Goal: Task Accomplishment & Management: Use online tool/utility

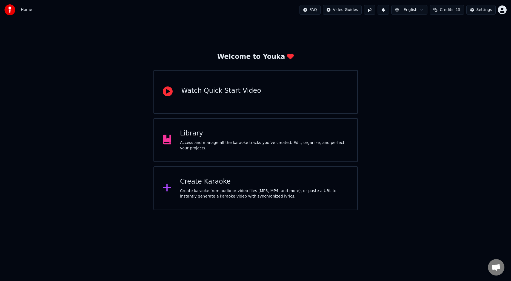
click at [215, 183] on div "Create Karaoke" at bounding box center [264, 182] width 169 height 9
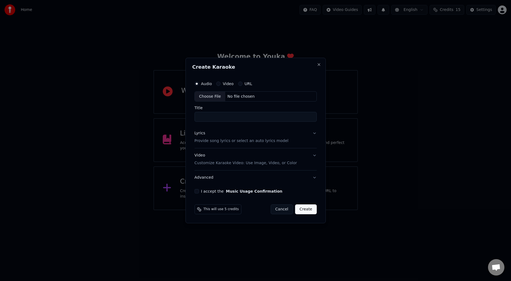
click at [215, 93] on div "Choose File" at bounding box center [210, 97] width 31 height 10
type input "**********"
click at [227, 136] on div "Lyrics Provide song lyrics or select an auto lyrics model" at bounding box center [241, 137] width 94 height 13
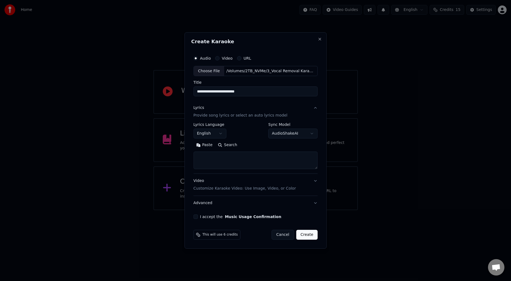
click at [234, 145] on button "Search" at bounding box center [227, 145] width 25 height 9
type textarea "**********"
click at [254, 146] on button "Expand" at bounding box center [253, 145] width 26 height 9
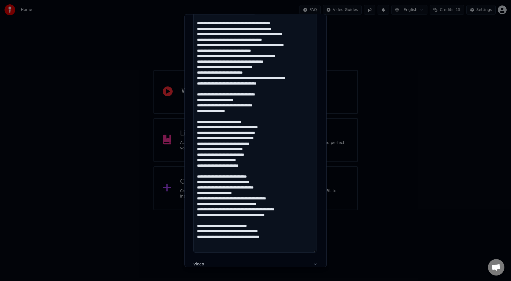
scroll to position [257, 0]
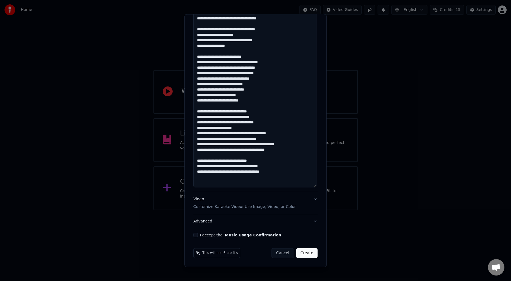
click at [194, 235] on button "I accept the Music Usage Confirmation" at bounding box center [196, 235] width 4 height 4
click at [300, 256] on button "Create" at bounding box center [307, 254] width 22 height 10
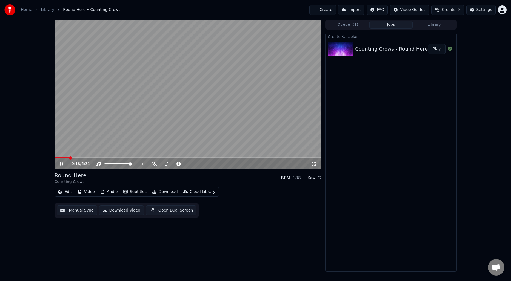
click at [78, 211] on button "Manual Sync" at bounding box center [77, 211] width 40 height 10
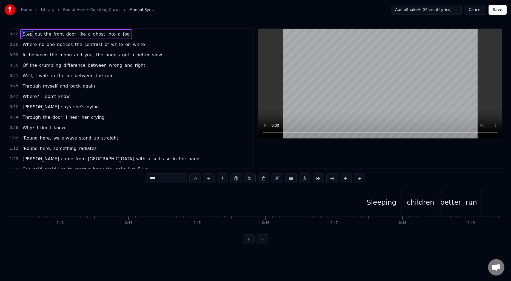
scroll to position [0, 11102]
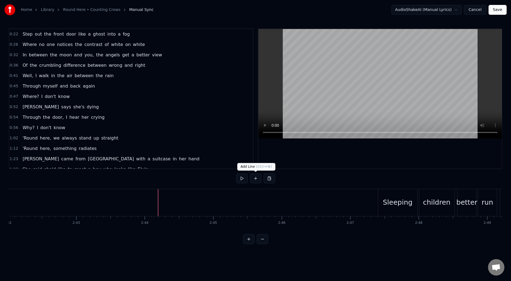
click at [255, 178] on button at bounding box center [256, 179] width 12 height 10
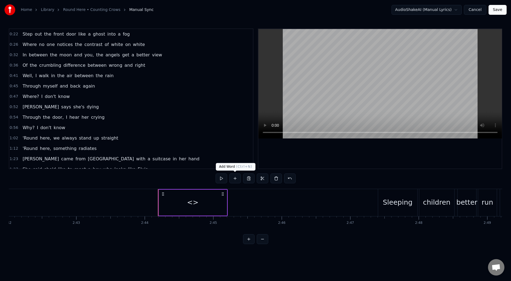
click at [234, 179] on button at bounding box center [235, 179] width 12 height 10
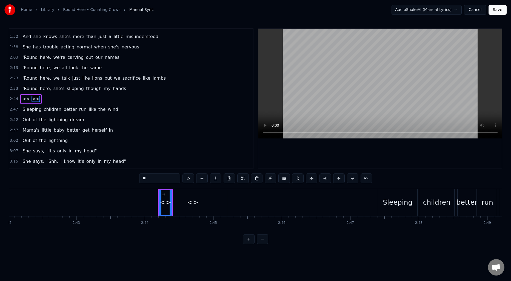
scroll to position [185, 0]
click at [184, 206] on div "<>" at bounding box center [193, 203] width 68 height 26
drag, startPoint x: 199, startPoint y: 198, endPoint x: 207, endPoint y: 201, distance: 7.9
click at [224, 200] on div "<>" at bounding box center [192, 202] width 67 height 25
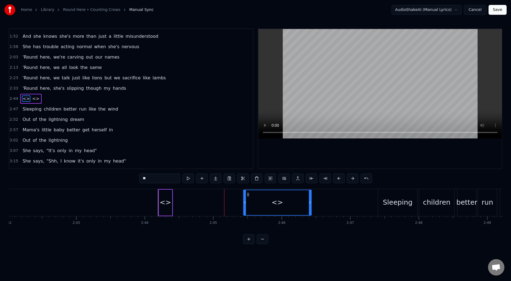
drag, startPoint x: 165, startPoint y: 194, endPoint x: 249, endPoint y: 199, distance: 84.6
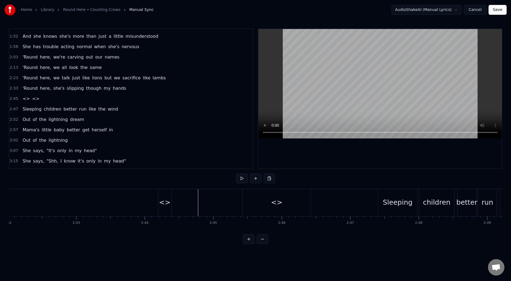
click at [167, 203] on div "<>" at bounding box center [165, 203] width 12 height 10
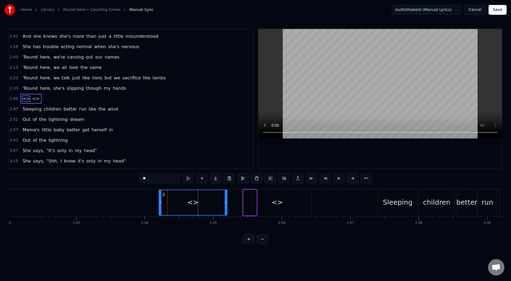
drag, startPoint x: 171, startPoint y: 202, endPoint x: 226, endPoint y: 204, distance: 55.1
click at [226, 204] on icon at bounding box center [226, 203] width 2 height 4
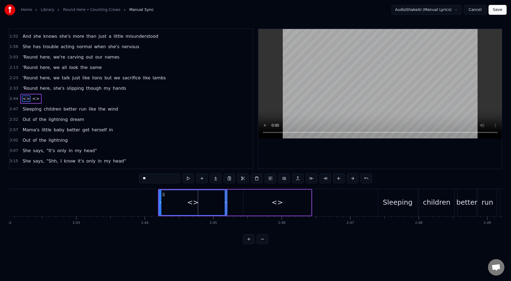
click at [181, 199] on div "<>" at bounding box center [193, 202] width 68 height 25
click at [124, 200] on div at bounding box center [255, 202] width 22697 height 27
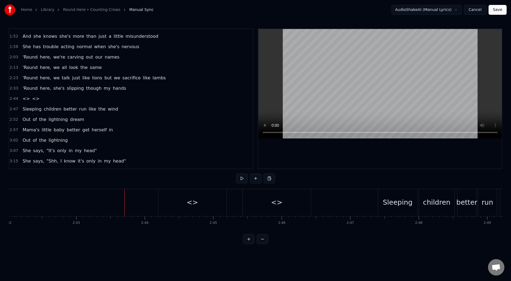
click at [91, 203] on div at bounding box center [255, 202] width 22697 height 27
click at [186, 206] on div "<>" at bounding box center [192, 202] width 68 height 27
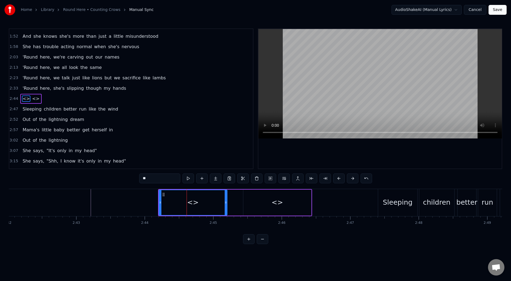
click at [170, 180] on input "**" at bounding box center [159, 179] width 41 height 10
click at [273, 198] on div "<>" at bounding box center [278, 203] width 12 height 10
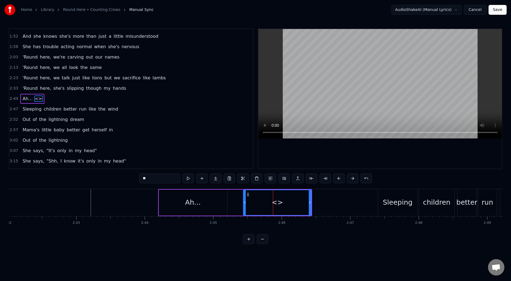
click at [167, 179] on input "**" at bounding box center [159, 179] width 41 height 10
type input "*"
type input "*****"
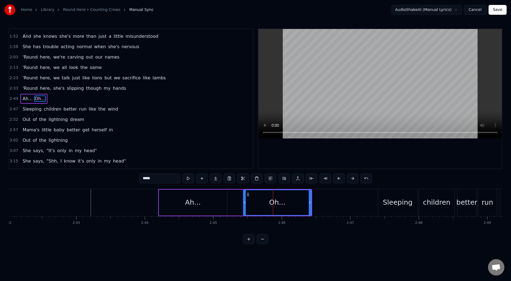
click at [77, 203] on div at bounding box center [255, 202] width 22697 height 27
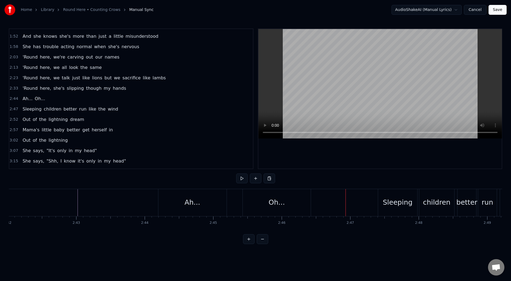
click at [292, 200] on div "Oh..." at bounding box center [277, 202] width 68 height 27
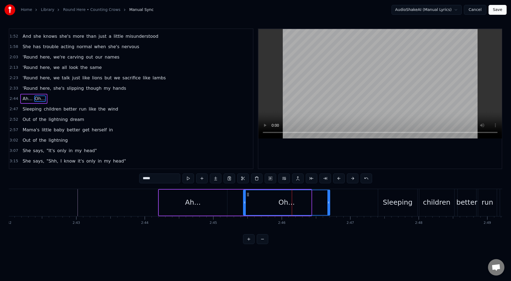
drag, startPoint x: 310, startPoint y: 201, endPoint x: 328, endPoint y: 201, distance: 18.6
click at [328, 201] on icon at bounding box center [329, 203] width 2 height 4
drag, startPoint x: 243, startPoint y: 200, endPoint x: 246, endPoint y: 198, distance: 2.8
click at [252, 199] on div at bounding box center [253, 202] width 2 height 25
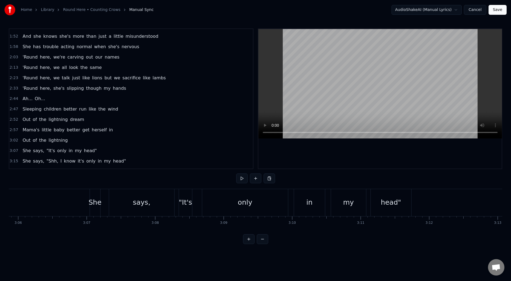
scroll to position [221, 0]
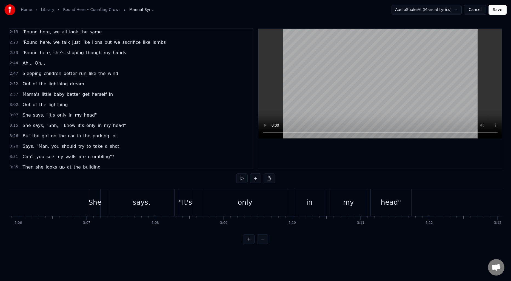
click at [47, 115] on span ""It's" at bounding box center [51, 115] width 10 height 6
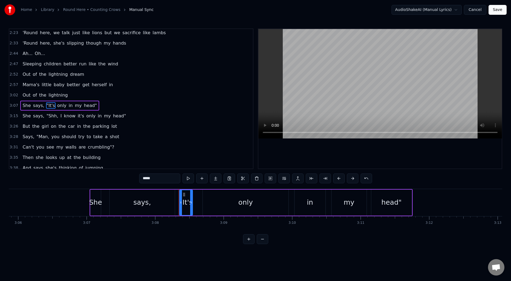
scroll to position [237, 0]
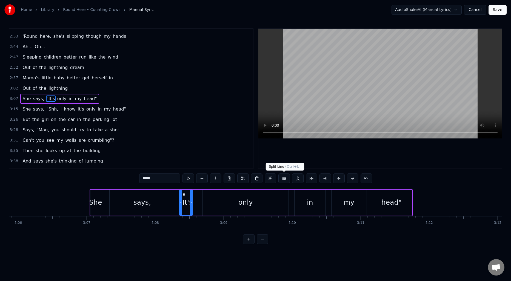
click at [285, 179] on button at bounding box center [284, 179] width 12 height 10
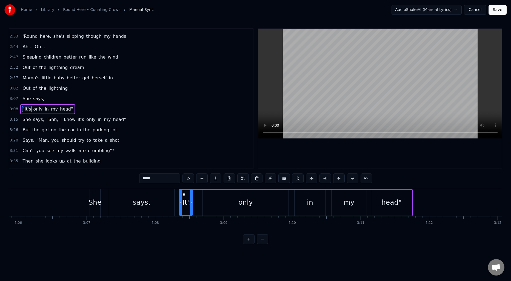
scroll to position [248, 0]
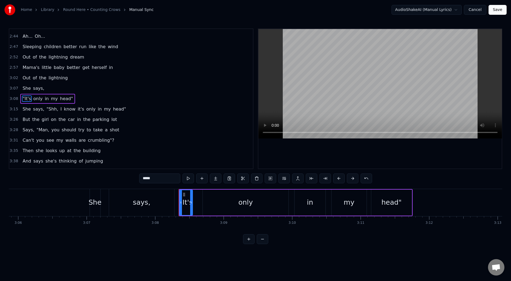
click at [24, 88] on span "She" at bounding box center [26, 88] width 9 height 6
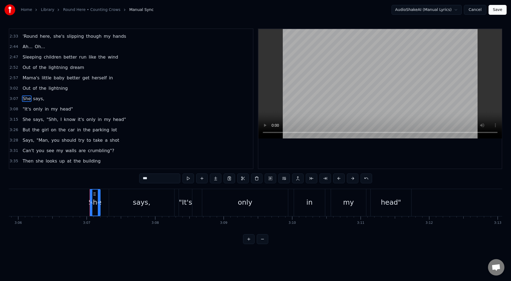
click at [52, 121] on span ""Shh," at bounding box center [52, 119] width 13 height 6
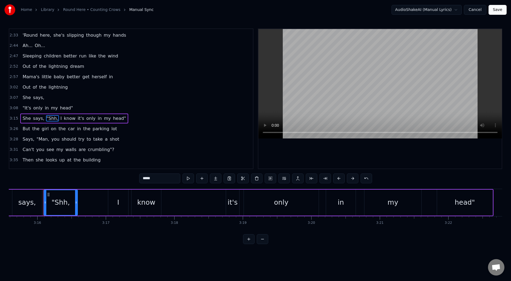
scroll to position [0, 13409]
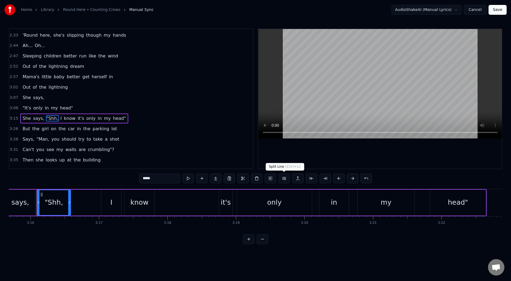
click at [283, 179] on button at bounding box center [284, 179] width 12 height 10
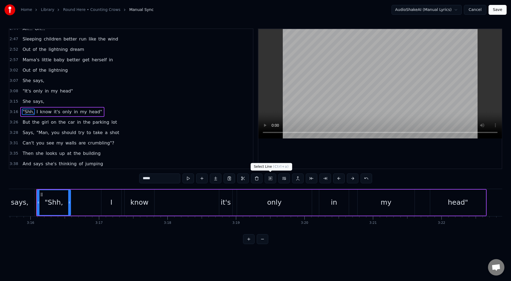
scroll to position [269, 0]
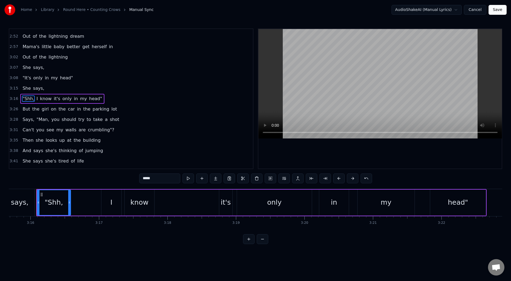
click at [22, 90] on span "She" at bounding box center [26, 88] width 9 height 6
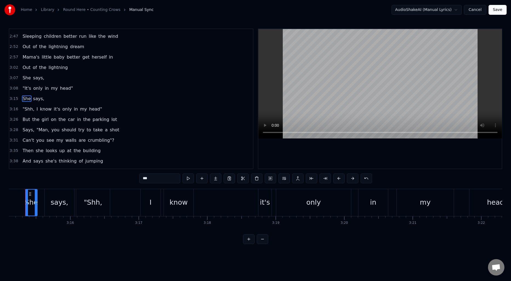
scroll to position [0, 13358]
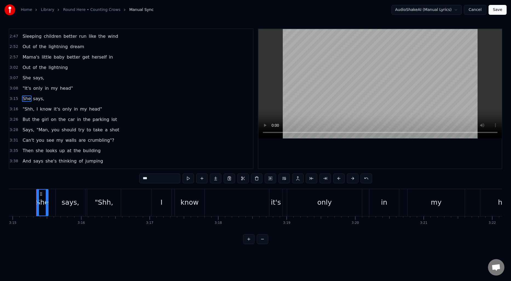
click at [22, 68] on span "Out" at bounding box center [26, 67] width 9 height 6
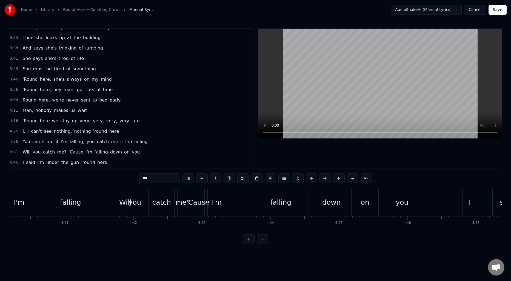
scroll to position [0, 19305]
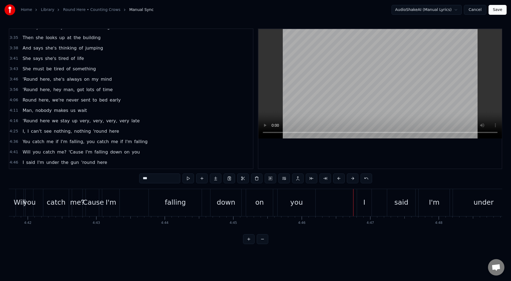
click at [68, 151] on span "'Cause" at bounding box center [76, 152] width 16 height 6
type input "******"
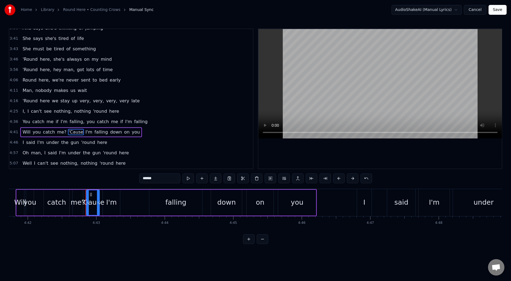
scroll to position [391, 0]
click at [285, 180] on button at bounding box center [284, 179] width 12 height 10
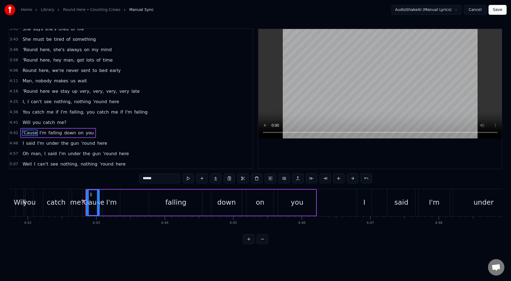
scroll to position [402, 0]
click at [18, 124] on div "4:41 Will you catch me?" at bounding box center [131, 122] width 244 height 10
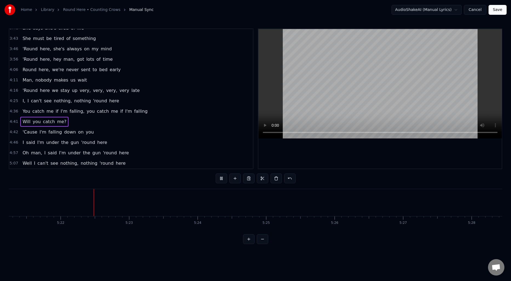
scroll to position [0, 22015]
click at [496, 12] on button "Save" at bounding box center [498, 10] width 18 height 10
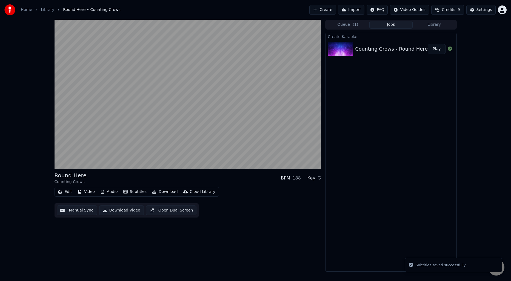
click at [348, 21] on button "Queue ( 1 )" at bounding box center [347, 25] width 43 height 8
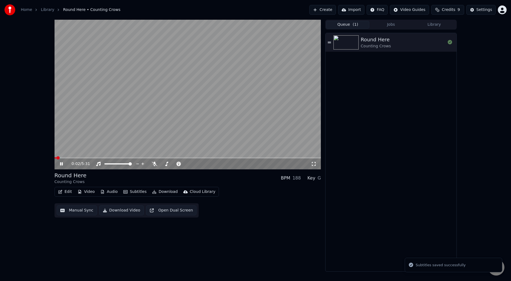
click at [286, 101] on video at bounding box center [188, 95] width 267 height 150
click at [158, 195] on button "Download" at bounding box center [165, 192] width 30 height 8
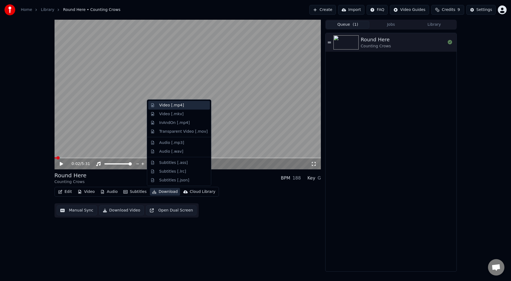
click at [175, 105] on div "Video [.mp4]" at bounding box center [171, 105] width 25 height 5
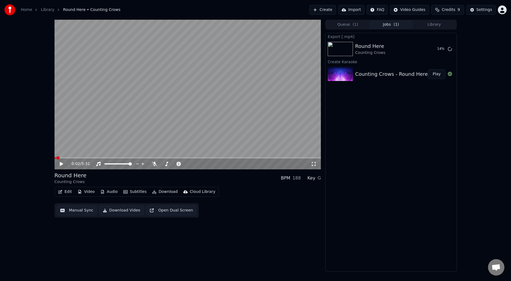
click at [345, 27] on button "Queue ( 1 )" at bounding box center [347, 25] width 43 height 8
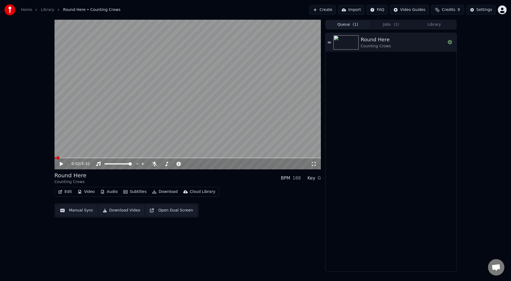
click at [331, 11] on button "Create" at bounding box center [322, 10] width 27 height 10
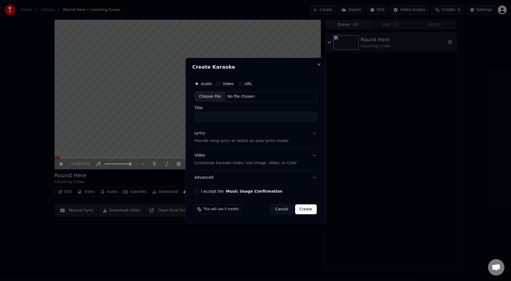
click at [206, 98] on div "Choose File" at bounding box center [210, 97] width 31 height 10
type input "**********"
click at [229, 144] on p "Provide song lyrics or select an auto lyrics model" at bounding box center [241, 141] width 94 height 5
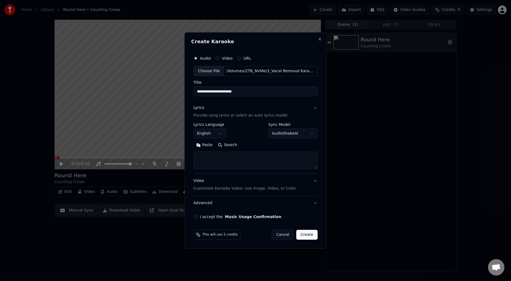
click at [230, 146] on button "Search" at bounding box center [227, 145] width 25 height 9
type textarea "**********"
click at [197, 217] on button "I accept the Music Usage Confirmation" at bounding box center [196, 217] width 4 height 4
click at [306, 237] on button "Create" at bounding box center [307, 235] width 22 height 10
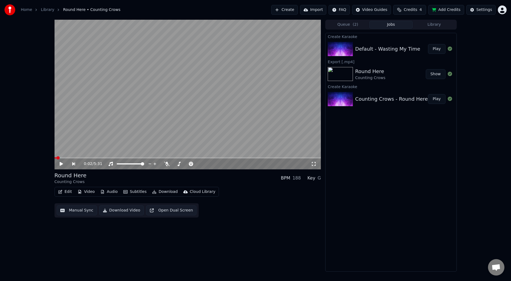
click at [247, 229] on div "0:02 / 5:31 Round Here Counting Crows BPM 188 Key G Edit Video Audio Subtitles …" at bounding box center [188, 146] width 267 height 252
click at [206, 244] on div "0:02 / 5:31 Round Here Counting Crows BPM 188 Key G Edit Video Audio Subtitles …" at bounding box center [188, 146] width 267 height 252
click at [381, 52] on div "Default - Wasting My Time" at bounding box center [387, 49] width 65 height 8
click at [352, 22] on button "Queue ( 2 )" at bounding box center [347, 25] width 43 height 8
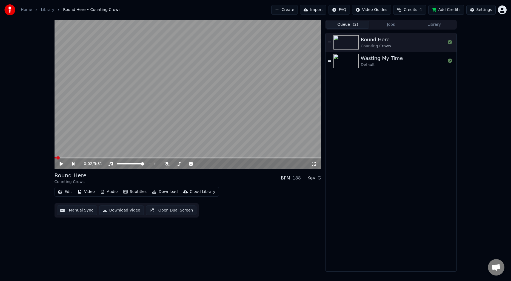
click at [360, 46] on div at bounding box center [347, 42] width 27 height 14
click at [360, 59] on div at bounding box center [347, 61] width 27 height 14
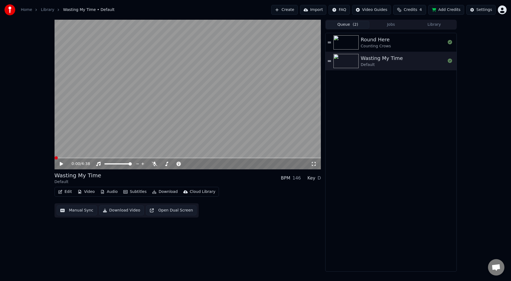
click at [70, 207] on button "Manual Sync" at bounding box center [77, 211] width 40 height 10
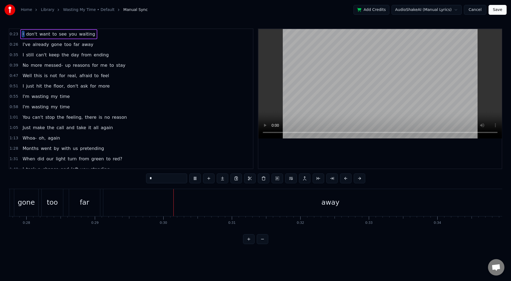
scroll to position [0, 2004]
click at [271, 200] on div "away" at bounding box center [228, 202] width 454 height 27
type input "****"
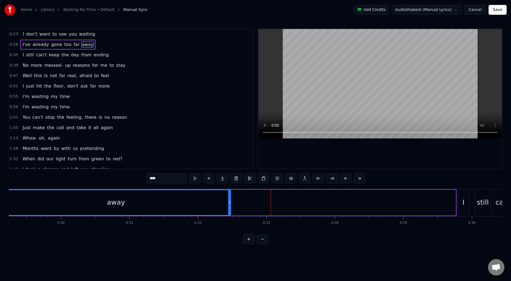
drag, startPoint x: 455, startPoint y: 199, endPoint x: 230, endPoint y: 201, distance: 225.0
click at [230, 201] on div at bounding box center [229, 202] width 2 height 25
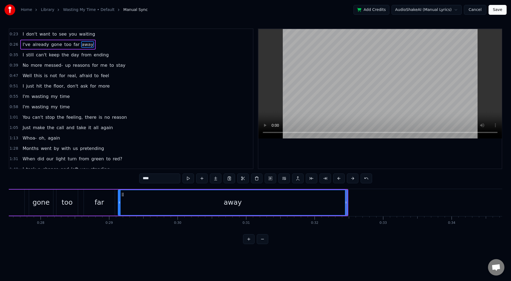
scroll to position [0, 1856]
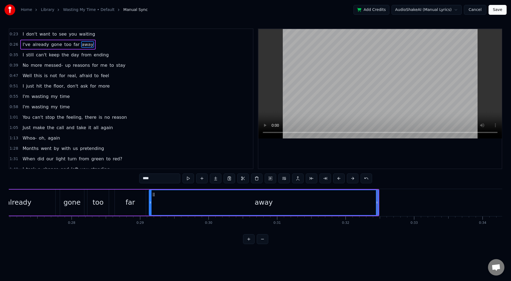
click at [147, 201] on div "I've already gone too far away" at bounding box center [172, 202] width 415 height 27
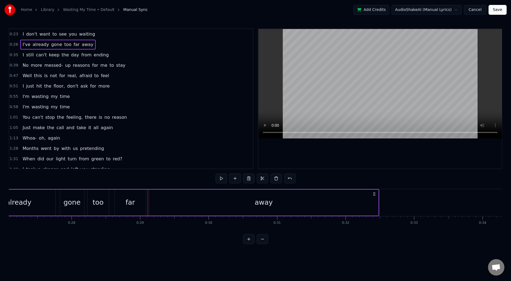
click at [126, 202] on div "far" at bounding box center [130, 203] width 31 height 26
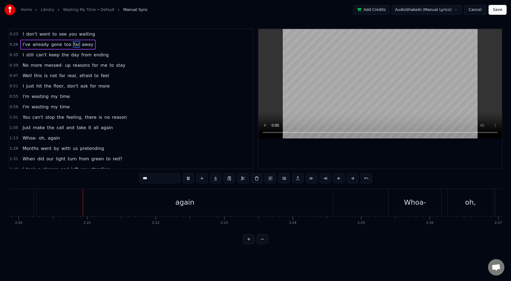
scroll to position [0, 9585]
click at [222, 211] on div "again" at bounding box center [183, 202] width 297 height 27
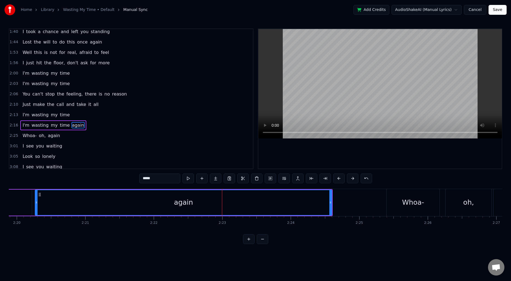
scroll to position [164, 0]
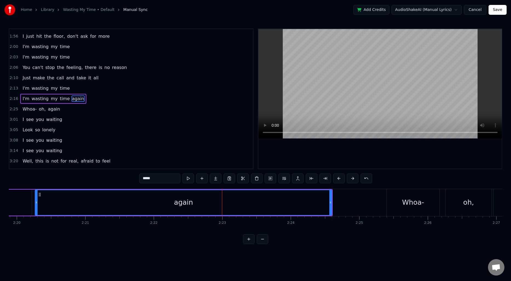
click at [147, 177] on input "*****" at bounding box center [159, 179] width 41 height 10
click at [93, 203] on div "...again" at bounding box center [183, 202] width 296 height 25
click at [146, 179] on input "********" at bounding box center [159, 179] width 41 height 10
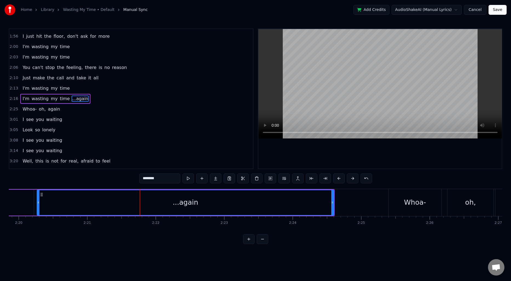
click at [146, 179] on input "********" at bounding box center [159, 179] width 41 height 10
click at [70, 195] on div "again..." at bounding box center [185, 202] width 296 height 25
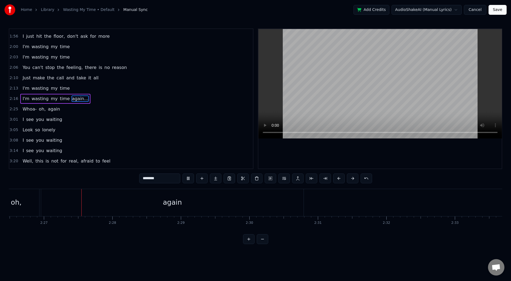
scroll to position [0, 10040]
click at [170, 202] on div "again" at bounding box center [170, 203] width 19 height 10
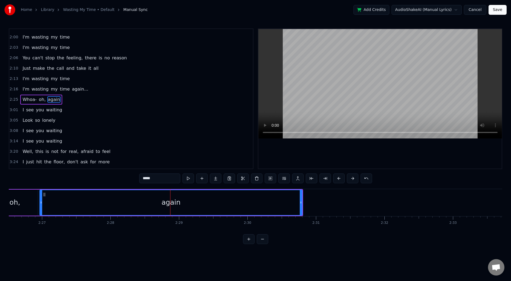
scroll to position [175, 0]
click at [167, 182] on input "*****" at bounding box center [159, 179] width 41 height 10
type input "********"
click at [87, 200] on div "again..." at bounding box center [171, 202] width 262 height 25
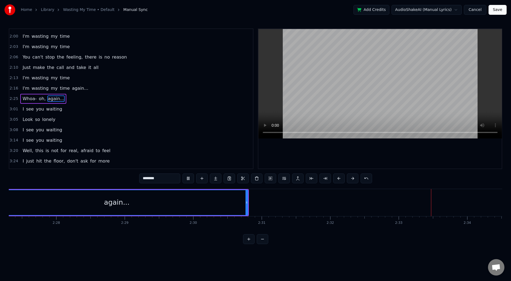
click at [16, 109] on span "3:01" at bounding box center [14, 109] width 8 height 5
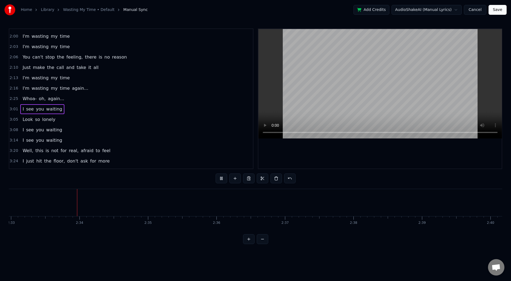
scroll to position [0, 10486]
click at [12, 109] on span "3:01" at bounding box center [14, 109] width 8 height 5
click at [22, 109] on span "I" at bounding box center [23, 109] width 2 height 6
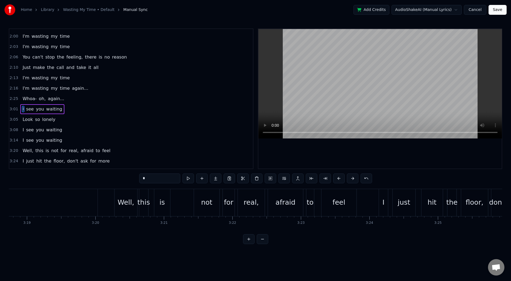
scroll to position [0, 13610]
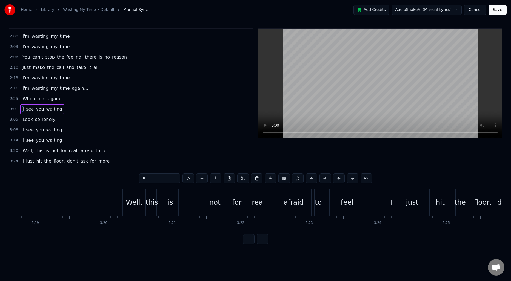
type input "*******"
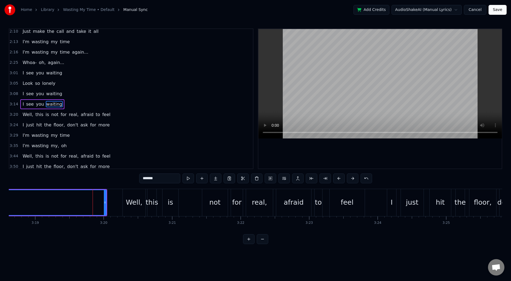
scroll to position [217, 0]
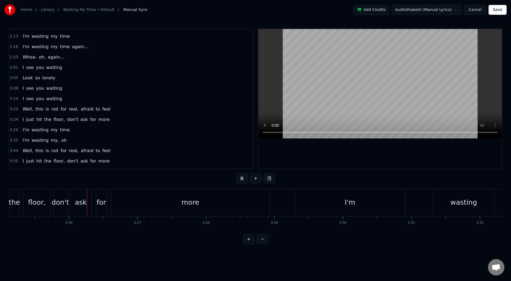
scroll to position [0, 14061]
click at [198, 201] on div "more" at bounding box center [186, 202] width 158 height 27
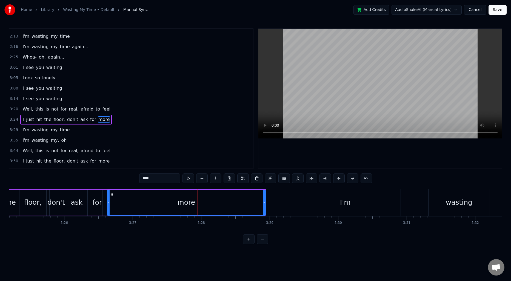
scroll to position [237, 0]
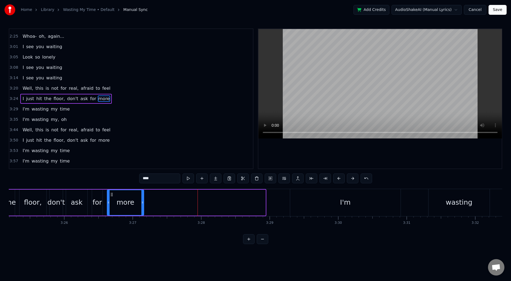
drag, startPoint x: 264, startPoint y: 199, endPoint x: 143, endPoint y: 201, distance: 121.7
click at [143, 201] on div at bounding box center [142, 202] width 2 height 25
click at [16, 109] on span "3:29" at bounding box center [14, 109] width 8 height 5
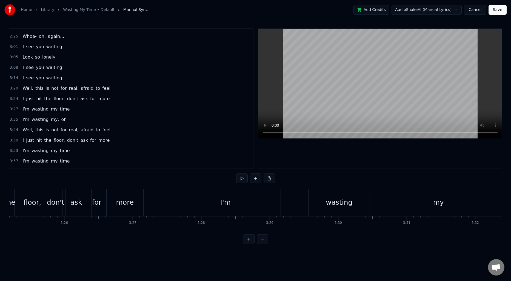
click at [186, 201] on div "I'm" at bounding box center [225, 202] width 110 height 27
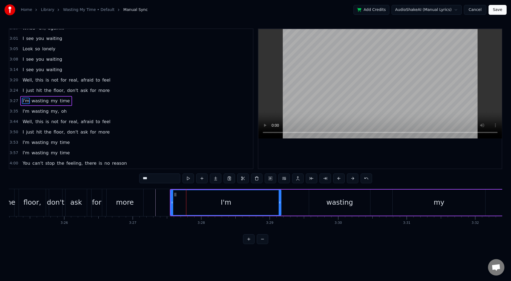
scroll to position [248, 0]
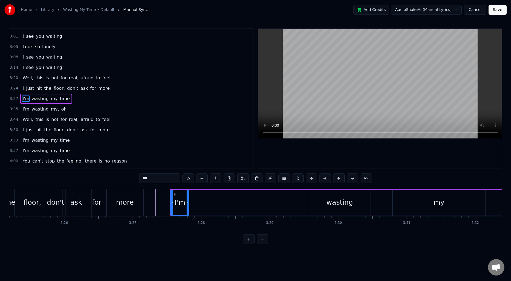
drag, startPoint x: 280, startPoint y: 204, endPoint x: 188, endPoint y: 202, distance: 92.1
click at [188, 202] on icon at bounding box center [188, 203] width 2 height 4
drag, startPoint x: 188, startPoint y: 202, endPoint x: 198, endPoint y: 203, distance: 10.7
click at [198, 203] on icon at bounding box center [198, 203] width 2 height 4
click at [311, 205] on div "wasting" at bounding box center [339, 203] width 61 height 26
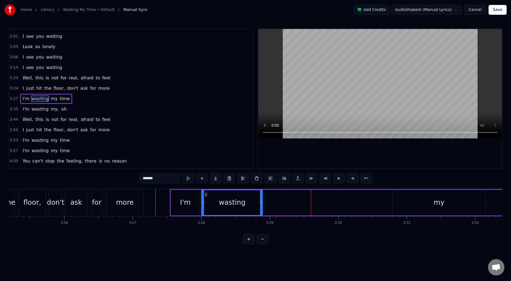
drag, startPoint x: 314, startPoint y: 195, endPoint x: 206, endPoint y: 194, distance: 107.7
click at [206, 194] on icon at bounding box center [206, 195] width 4 height 4
drag, startPoint x: 262, startPoint y: 200, endPoint x: 228, endPoint y: 200, distance: 34.5
click at [228, 200] on div at bounding box center [227, 202] width 2 height 25
drag, startPoint x: 226, startPoint y: 200, endPoint x: 240, endPoint y: 201, distance: 13.2
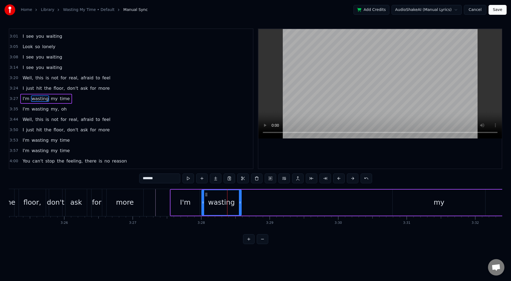
click at [240, 201] on div at bounding box center [240, 202] width 2 height 25
click at [426, 207] on div "my" at bounding box center [439, 203] width 93 height 26
type input "**"
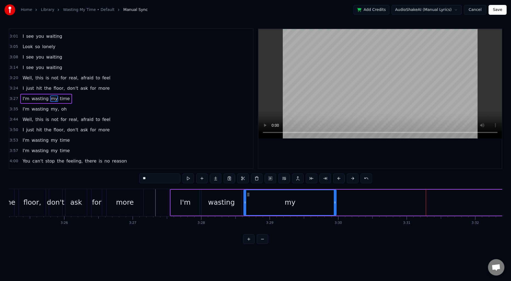
drag, startPoint x: 398, startPoint y: 196, endPoint x: 249, endPoint y: 199, distance: 149.1
click at [249, 199] on div "my" at bounding box center [290, 202] width 92 height 25
drag, startPoint x: 335, startPoint y: 201, endPoint x: 263, endPoint y: 197, distance: 71.9
click at [263, 197] on div at bounding box center [263, 202] width 2 height 25
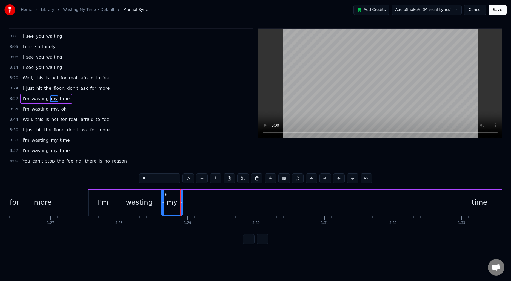
scroll to position [0, 14154]
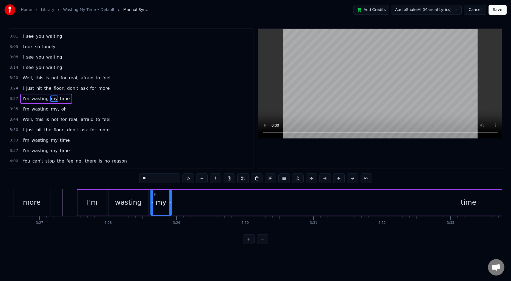
drag, startPoint x: 425, startPoint y: 196, endPoint x: 400, endPoint y: 198, distance: 24.5
click at [400, 198] on div "I'm wasting my time" at bounding box center [301, 202] width 448 height 27
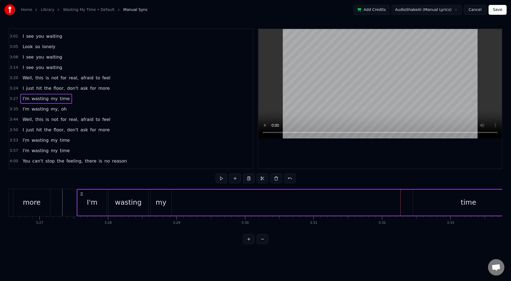
click at [418, 197] on div "time" at bounding box center [468, 203] width 110 height 26
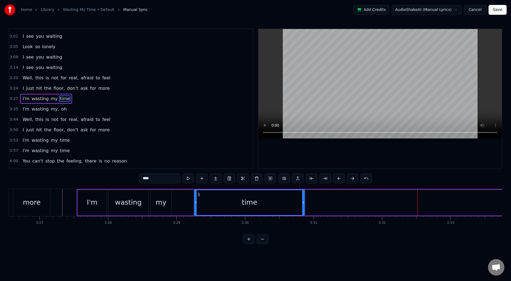
drag, startPoint x: 419, startPoint y: 195, endPoint x: 200, endPoint y: 201, distance: 218.8
click at [200, 201] on div "time" at bounding box center [250, 202] width 110 height 25
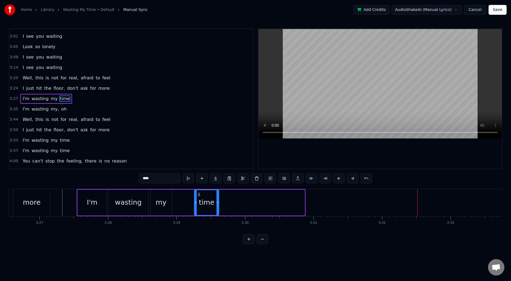
drag, startPoint x: 303, startPoint y: 200, endPoint x: 217, endPoint y: 199, distance: 85.8
click at [217, 199] on div at bounding box center [218, 202] width 2 height 25
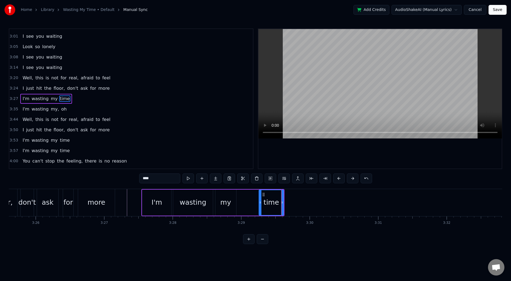
scroll to position [0, 14084]
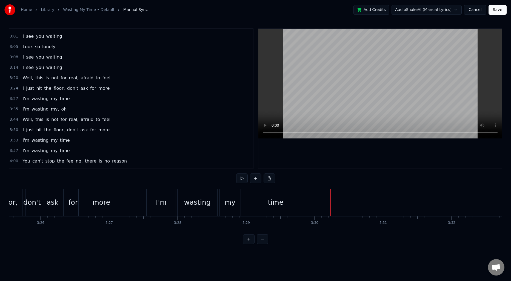
click at [279, 197] on div "time" at bounding box center [275, 202] width 25 height 27
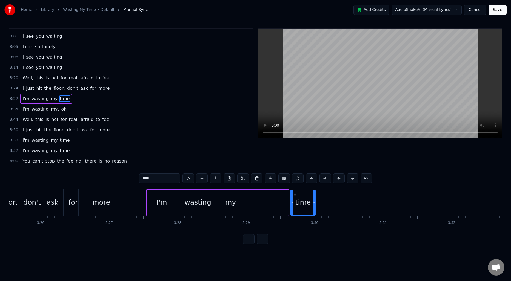
drag, startPoint x: 270, startPoint y: 194, endPoint x: 295, endPoint y: 192, distance: 25.0
click at [295, 192] on div "time" at bounding box center [303, 202] width 24 height 25
drag, startPoint x: 296, startPoint y: 192, endPoint x: 343, endPoint y: 194, distance: 46.9
click at [343, 194] on icon at bounding box center [342, 195] width 4 height 4
click at [249, 201] on div "I'm wasting my time" at bounding box center [254, 202] width 217 height 27
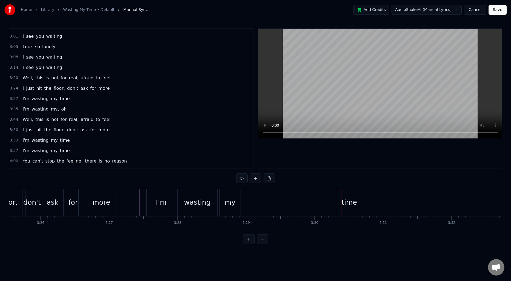
click at [351, 200] on div "time" at bounding box center [349, 203] width 15 height 10
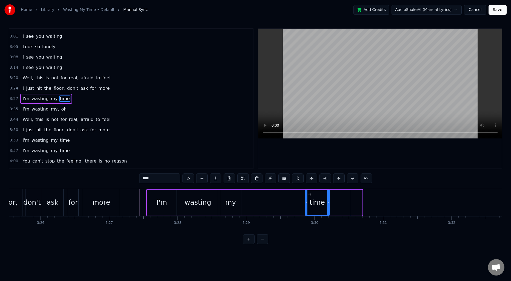
drag, startPoint x: 342, startPoint y: 195, endPoint x: 309, endPoint y: 197, distance: 32.9
click at [309, 197] on icon at bounding box center [310, 195] width 4 height 4
drag, startPoint x: 332, startPoint y: 201, endPoint x: 361, endPoint y: 202, distance: 29.3
click at [361, 202] on icon at bounding box center [362, 203] width 2 height 4
click at [238, 208] on div "my" at bounding box center [230, 203] width 21 height 26
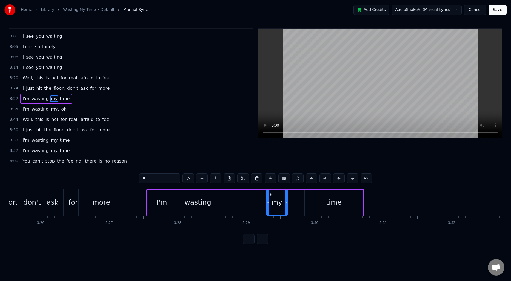
drag, startPoint x: 224, startPoint y: 194, endPoint x: 271, endPoint y: 197, distance: 46.4
click at [271, 197] on icon at bounding box center [271, 195] width 4 height 4
drag, startPoint x: 286, startPoint y: 203, endPoint x: 300, endPoint y: 203, distance: 13.7
click at [300, 203] on icon at bounding box center [300, 203] width 2 height 4
click at [206, 202] on div "wasting" at bounding box center [198, 203] width 27 height 10
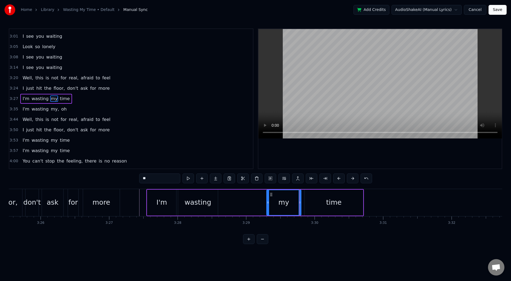
type input "*******"
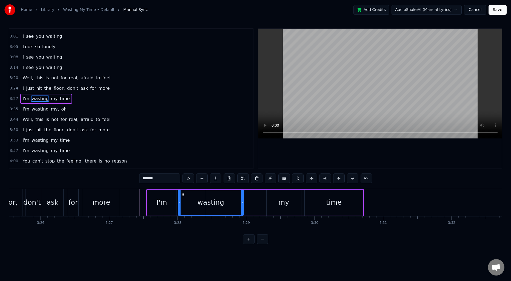
drag, startPoint x: 216, startPoint y: 200, endPoint x: 241, endPoint y: 200, distance: 25.8
click at [241, 200] on div at bounding box center [242, 202] width 2 height 25
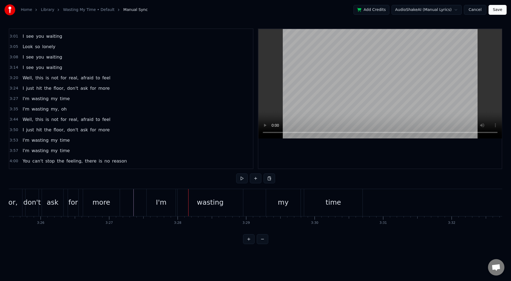
click at [153, 201] on div "I'm" at bounding box center [161, 202] width 29 height 27
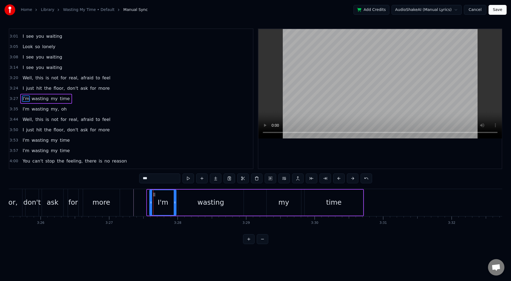
drag, startPoint x: 148, startPoint y: 201, endPoint x: 151, endPoint y: 201, distance: 3.0
click at [151, 201] on icon at bounding box center [151, 203] width 2 height 4
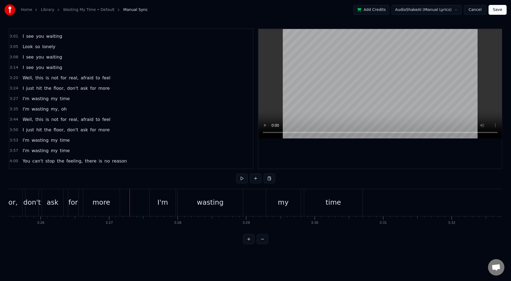
click at [25, 141] on span "I'm" at bounding box center [26, 140] width 8 height 6
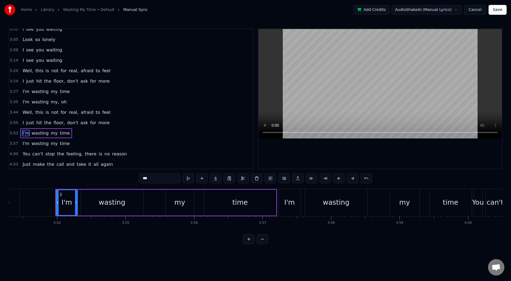
scroll to position [0, 16005]
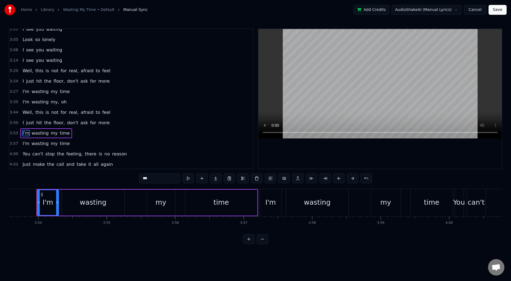
click at [24, 93] on span "I'm" at bounding box center [26, 92] width 8 height 6
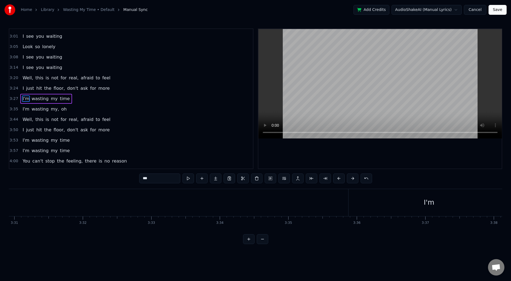
scroll to position [0, 14197]
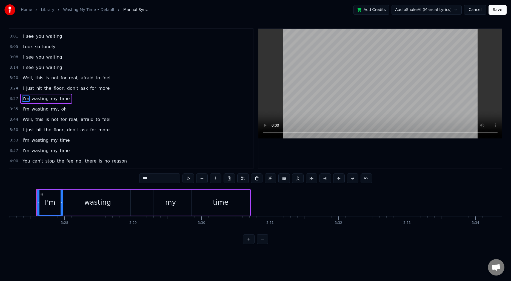
click at [13, 98] on span "3:27" at bounding box center [14, 98] width 8 height 5
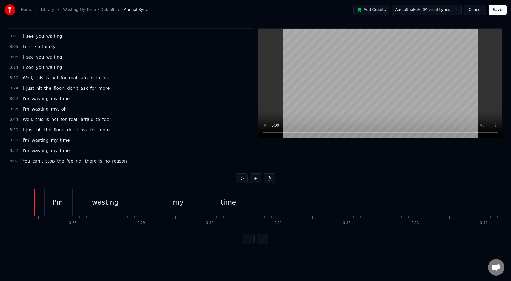
scroll to position [0, 14187]
click at [12, 98] on span "3:27" at bounding box center [14, 98] width 8 height 5
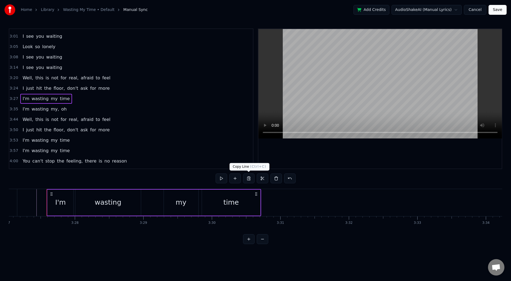
click at [248, 179] on button at bounding box center [249, 179] width 12 height 10
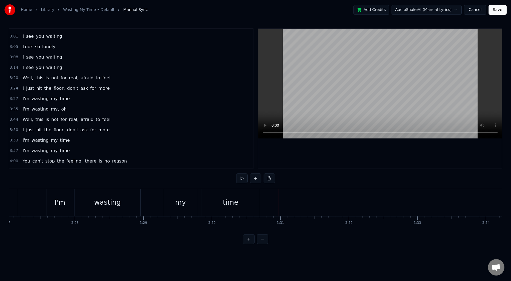
click at [269, 180] on button at bounding box center [270, 179] width 12 height 10
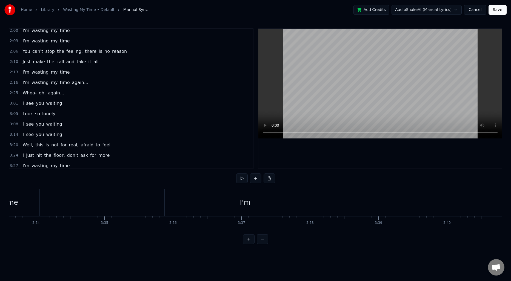
scroll to position [177, 0]
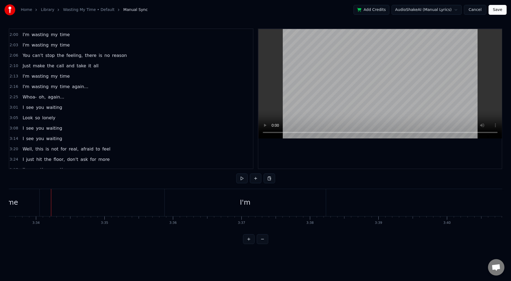
click at [15, 56] on span "2:06" at bounding box center [14, 55] width 8 height 5
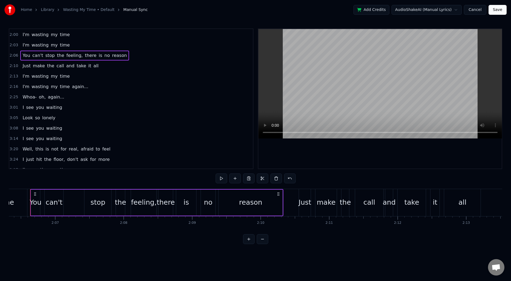
scroll to position [0, 8650]
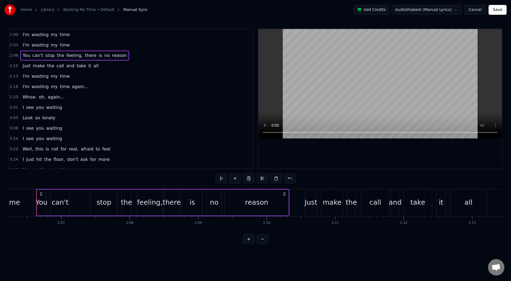
click at [9, 67] on div "2:10 Just make the call and take it all" at bounding box center [131, 66] width 244 height 10
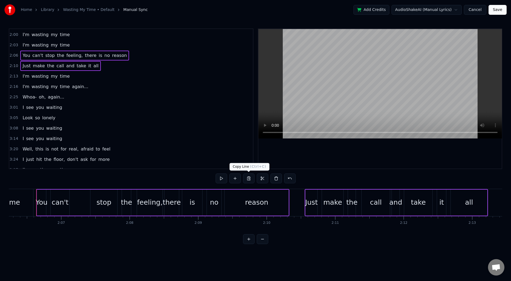
click at [249, 180] on button at bounding box center [249, 179] width 12 height 10
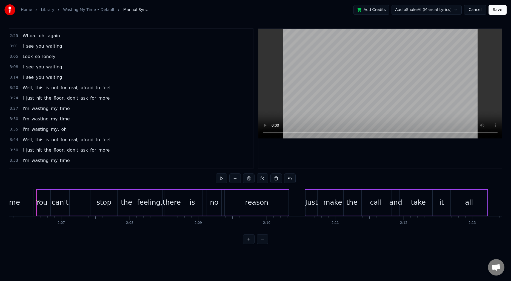
scroll to position [238, 0]
click at [14, 108] on span "3:27" at bounding box center [14, 108] width 8 height 5
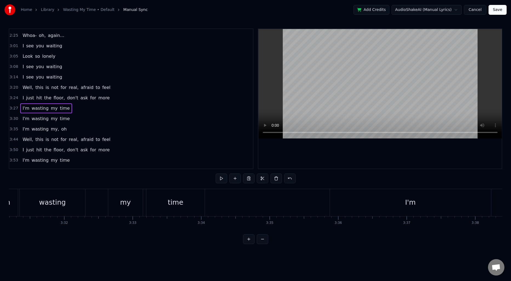
scroll to position [0, 14473]
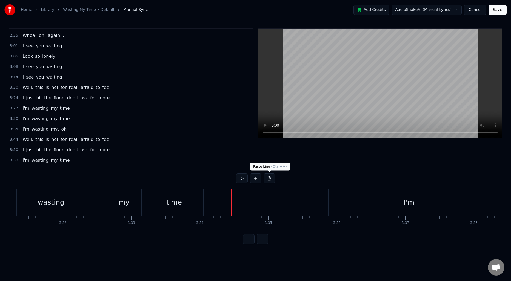
click at [268, 179] on button at bounding box center [270, 179] width 12 height 10
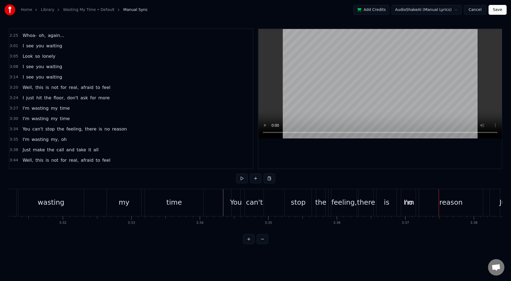
click at [93, 199] on div "I'm wasting my time" at bounding box center [97, 202] width 215 height 27
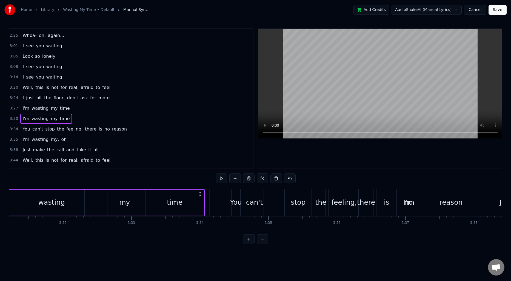
click at [94, 199] on div at bounding box center [94, 202] width 0 height 27
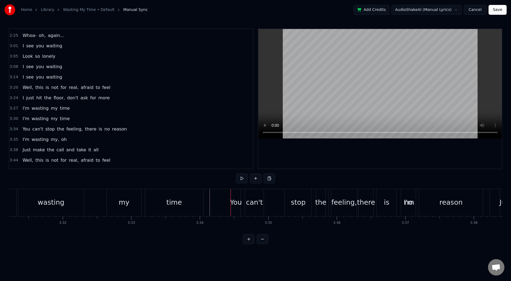
click at [160, 205] on div "time" at bounding box center [174, 202] width 58 height 27
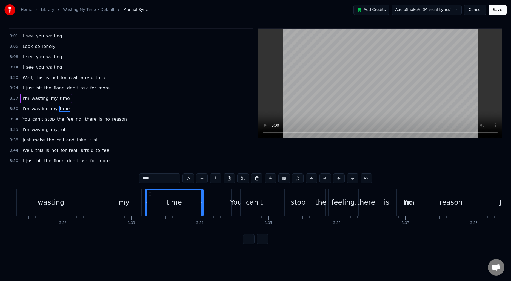
scroll to position [258, 0]
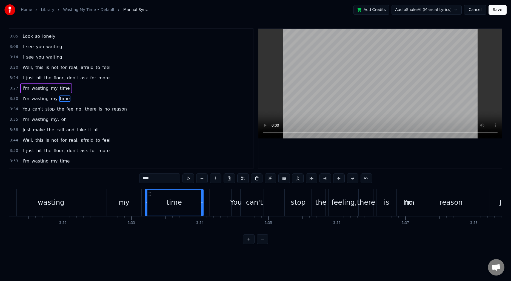
click at [35, 200] on div "wasting" at bounding box center [51, 202] width 66 height 27
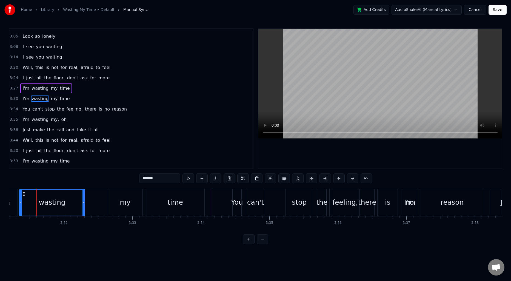
click at [28, 200] on div "wasting" at bounding box center [52, 203] width 65 height 26
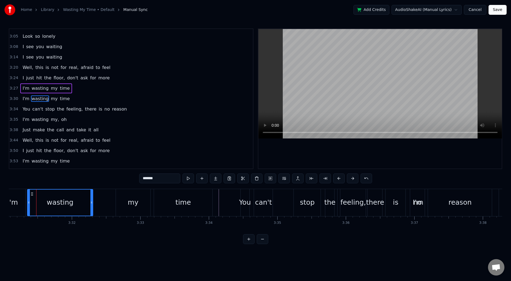
scroll to position [0, 14464]
click at [177, 200] on div "time" at bounding box center [183, 202] width 58 height 27
type input "****"
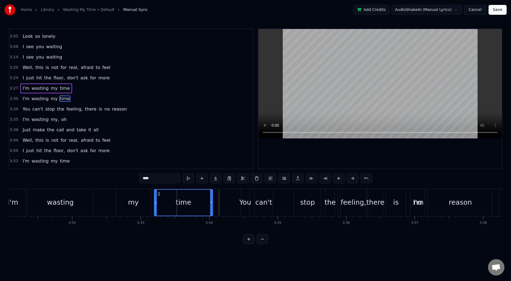
click at [179, 200] on div "time" at bounding box center [183, 203] width 15 height 10
drag, startPoint x: 212, startPoint y: 201, endPoint x: 179, endPoint y: 202, distance: 32.9
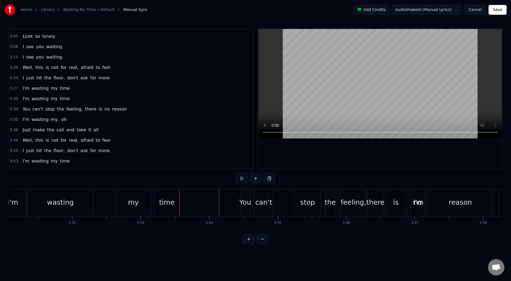
click at [241, 193] on div "You" at bounding box center [245, 202] width 9 height 27
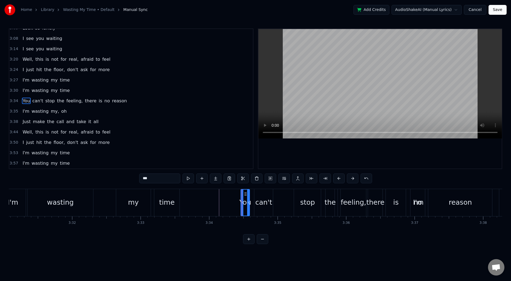
scroll to position [269, 0]
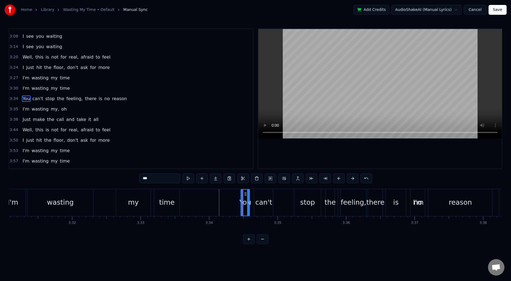
click at [14, 101] on span "3:34" at bounding box center [14, 98] width 8 height 5
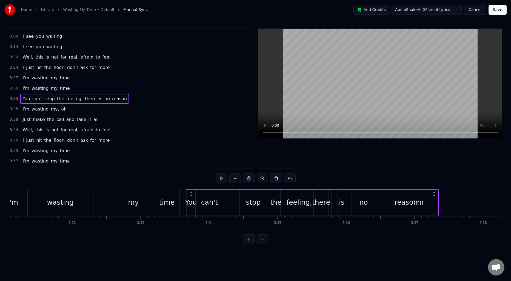
click at [8, 200] on div "Home Library Wasting My Time • Default Manual Sync Add Credits AudioShakeAI (Ma…" at bounding box center [255, 122] width 511 height 244
click at [13, 200] on div "I'm" at bounding box center [13, 203] width 11 height 10
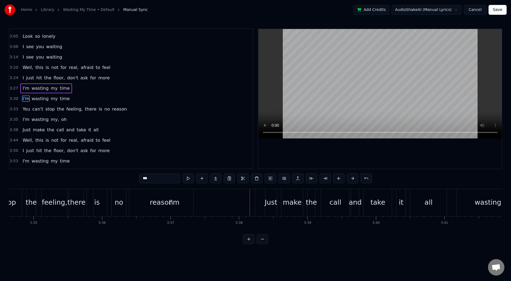
scroll to position [0, 14708]
click at [23, 120] on span "I'm" at bounding box center [26, 119] width 8 height 6
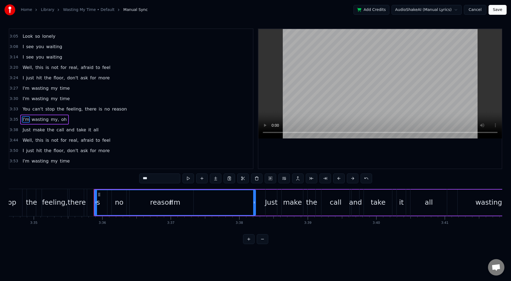
scroll to position [279, 0]
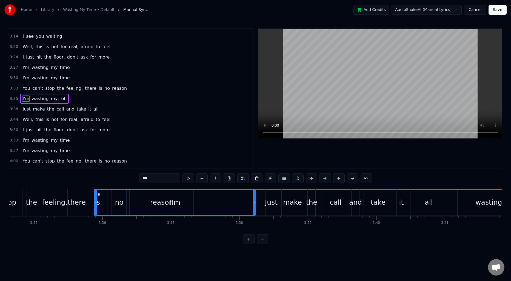
click at [13, 100] on span "3:35" at bounding box center [14, 98] width 8 height 5
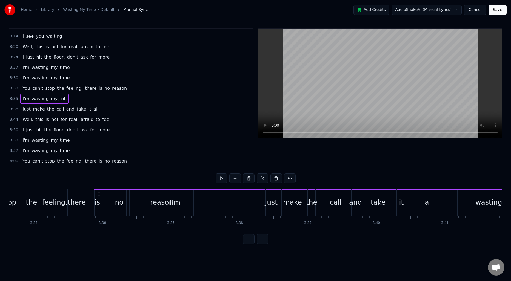
click at [15, 99] on span "3:35" at bounding box center [14, 98] width 8 height 5
drag, startPoint x: 15, startPoint y: 99, endPoint x: 15, endPoint y: 115, distance: 15.6
click at [15, 115] on div "0:23 I don't want to see you waiting 0:26 I've already gone too far away 0:35 I…" at bounding box center [131, 99] width 245 height 141
click at [13, 99] on span "3:35" at bounding box center [14, 98] width 8 height 5
click at [15, 100] on span "3:35" at bounding box center [14, 98] width 8 height 5
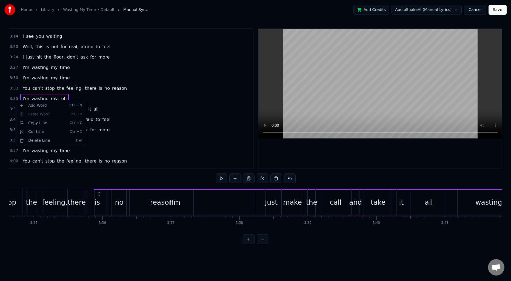
click at [13, 99] on html "Home Library Wasting My Time • Default Manual Sync Add Credits AudioShakeAI (Ma…" at bounding box center [255, 126] width 511 height 253
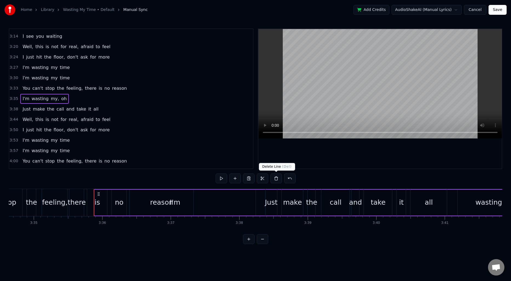
click at [276, 178] on button at bounding box center [277, 179] width 12 height 10
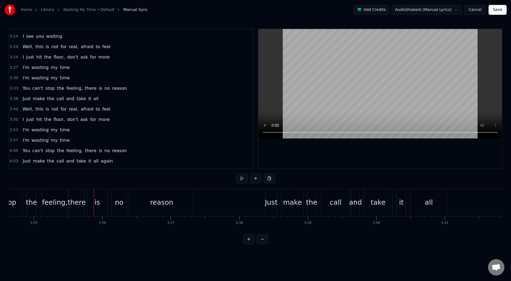
click at [39, 203] on div "You can't stop the feeling, there is no reason" at bounding box center [68, 202] width 253 height 27
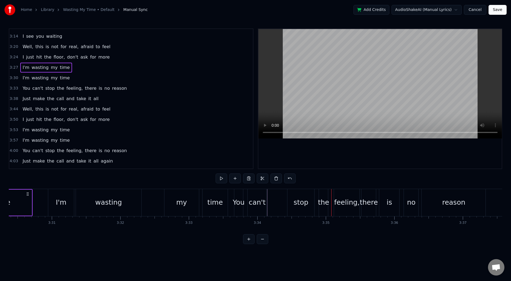
scroll to position [0, 14412]
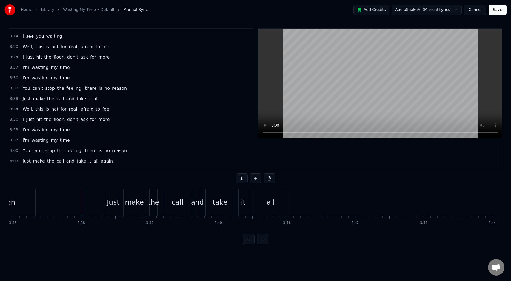
scroll to position [0, 14868]
click at [111, 196] on div "Just" at bounding box center [112, 202] width 12 height 27
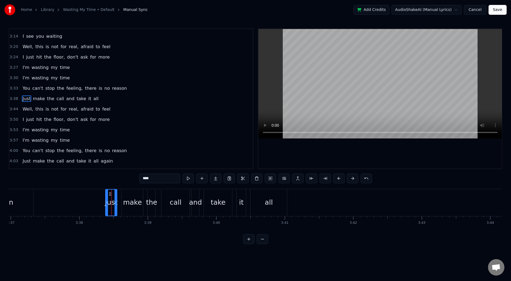
click at [9, 98] on div "3:38 Just make the call and take it all" at bounding box center [131, 99] width 244 height 10
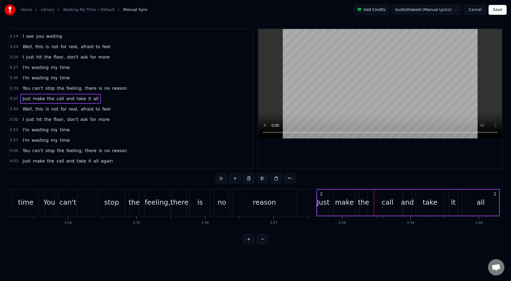
scroll to position [0, 14588]
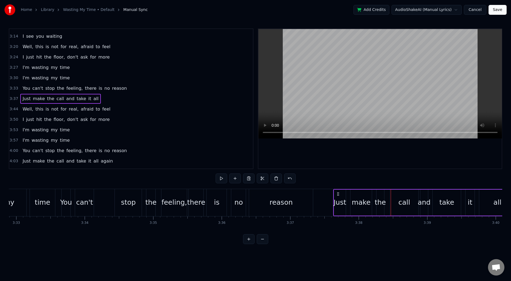
click at [100, 203] on div "You can't stop the feeling, there is no reason" at bounding box center [187, 202] width 253 height 27
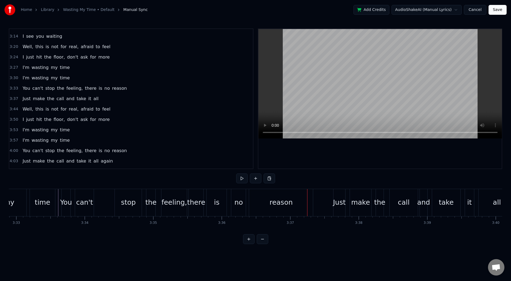
click at [258, 201] on div "reason" at bounding box center [281, 202] width 64 height 27
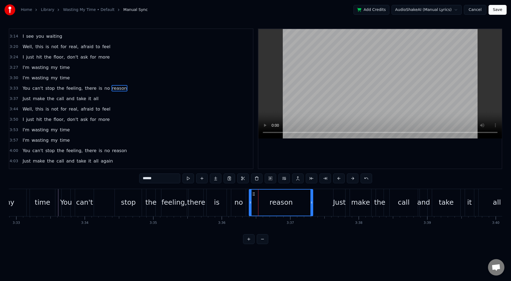
scroll to position [269, 0]
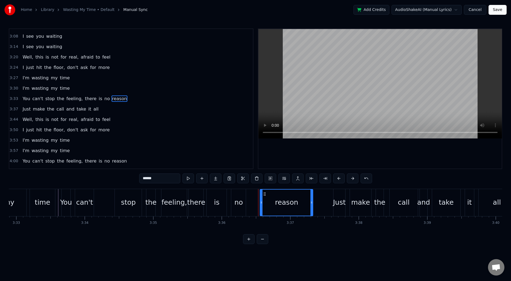
drag, startPoint x: 251, startPoint y: 202, endPoint x: 257, endPoint y: 202, distance: 5.5
click at [262, 203] on icon at bounding box center [261, 203] width 2 height 4
click at [241, 202] on div "no" at bounding box center [238, 203] width 8 height 10
type input "**"
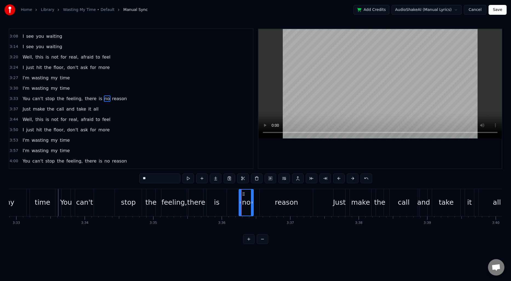
drag, startPoint x: 237, startPoint y: 194, endPoint x: 245, endPoint y: 195, distance: 7.7
click at [245, 195] on icon at bounding box center [243, 194] width 4 height 4
click at [105, 203] on div "You can't stop the feeling, there is no reason" at bounding box center [187, 202] width 253 height 27
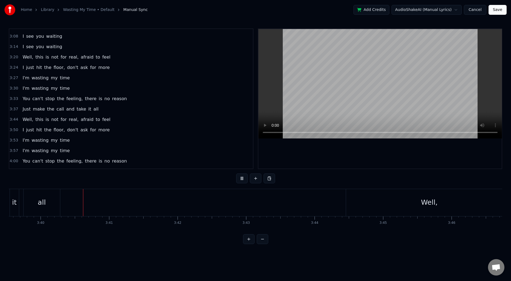
scroll to position [0, 15044]
click at [46, 209] on div "all" at bounding box center [41, 202] width 36 height 27
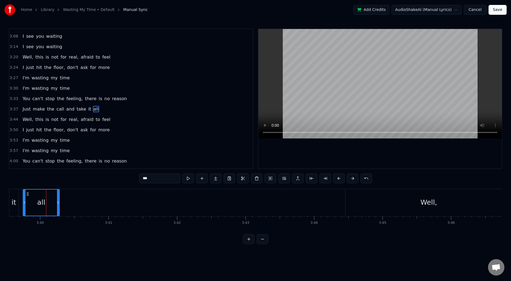
scroll to position [279, 0]
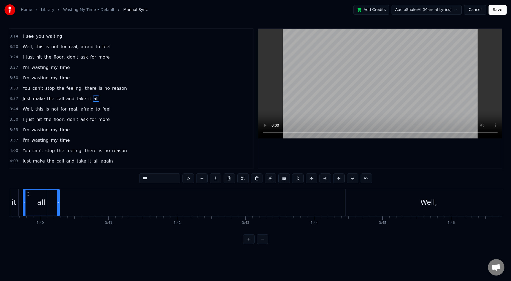
click at [13, 79] on span "3:30" at bounding box center [14, 77] width 8 height 5
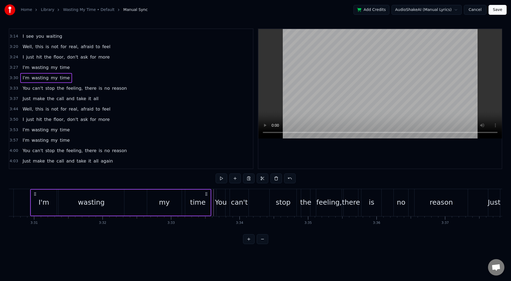
scroll to position [0, 14427]
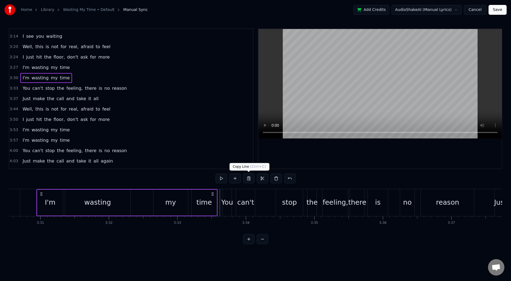
click at [249, 179] on button at bounding box center [249, 179] width 12 height 10
click at [93, 99] on span "all" at bounding box center [96, 99] width 6 height 6
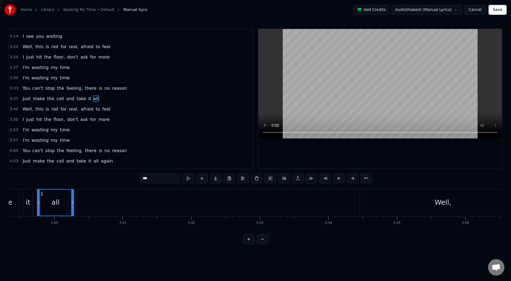
scroll to position [0, 15031]
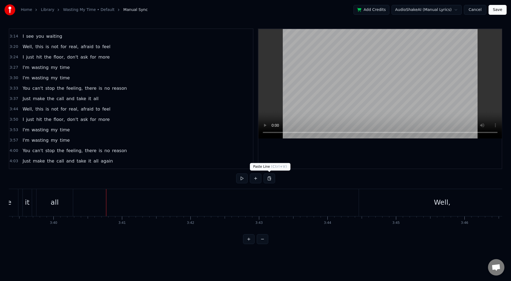
click at [269, 177] on button at bounding box center [270, 179] width 12 height 10
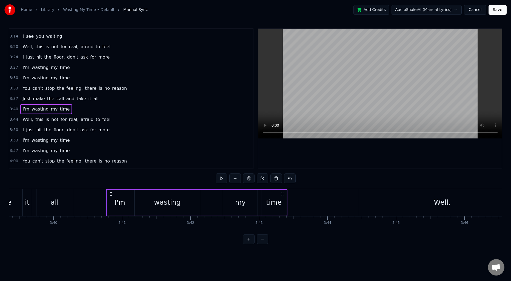
drag, startPoint x: 92, startPoint y: 207, endPoint x: 88, endPoint y: 207, distance: 4.1
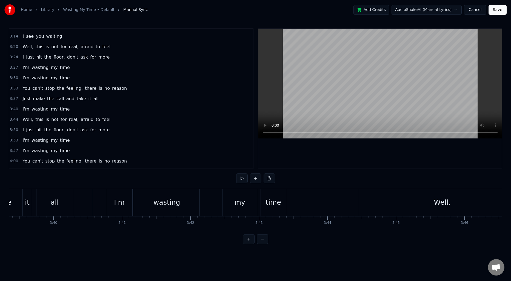
click at [264, 198] on div "time" at bounding box center [273, 202] width 25 height 27
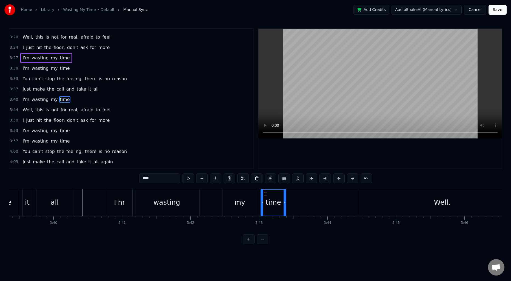
scroll to position [289, 0]
drag, startPoint x: 286, startPoint y: 200, endPoint x: 312, endPoint y: 201, distance: 26.1
click at [312, 201] on icon at bounding box center [313, 203] width 2 height 4
click at [15, 110] on span "3:44" at bounding box center [14, 109] width 8 height 5
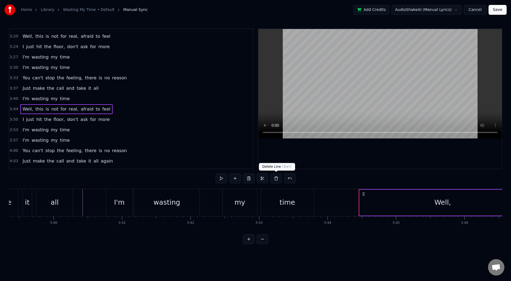
click at [277, 180] on button at bounding box center [277, 179] width 12 height 10
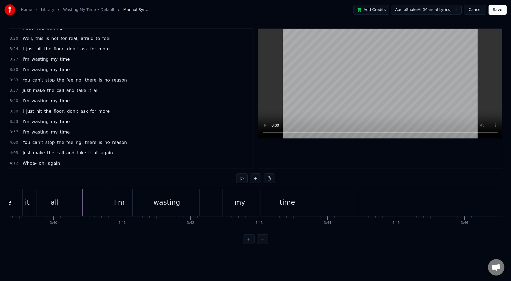
click at [14, 113] on span "3:50" at bounding box center [14, 111] width 8 height 5
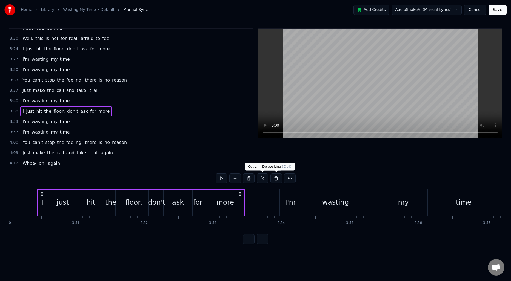
scroll to position [0, 15763]
click at [273, 180] on button at bounding box center [277, 179] width 12 height 10
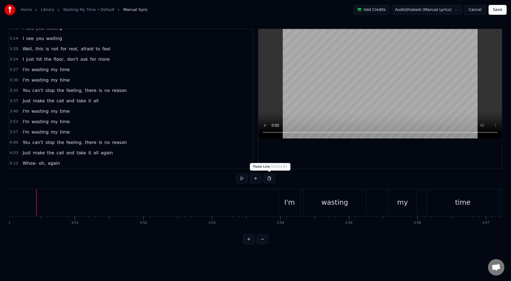
scroll to position [277, 0]
click at [12, 104] on div "3:37 Just make the call and take it all" at bounding box center [131, 101] width 244 height 10
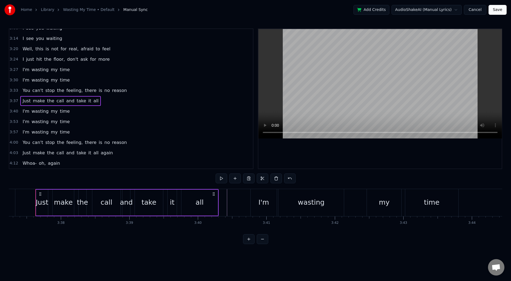
scroll to position [0, 14885]
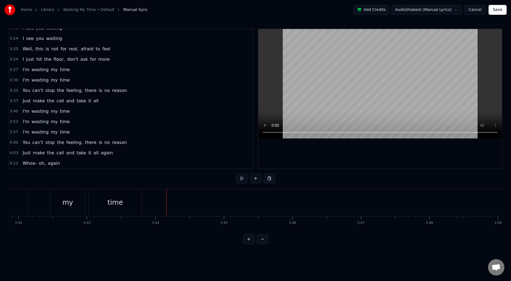
scroll to position [0, 15201]
click at [123, 205] on div "time" at bounding box center [116, 202] width 53 height 27
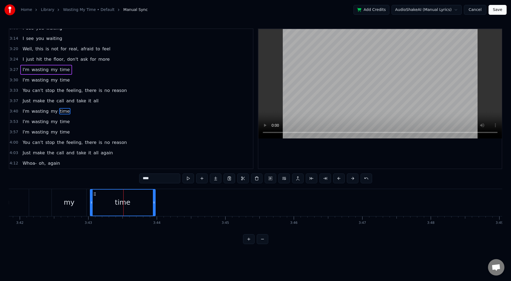
drag, startPoint x: 142, startPoint y: 202, endPoint x: 154, endPoint y: 202, distance: 12.1
click at [154, 202] on icon at bounding box center [154, 203] width 2 height 4
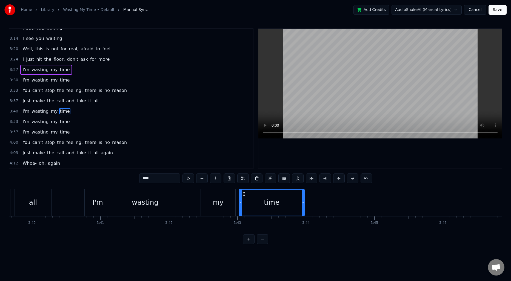
scroll to position [0, 15019]
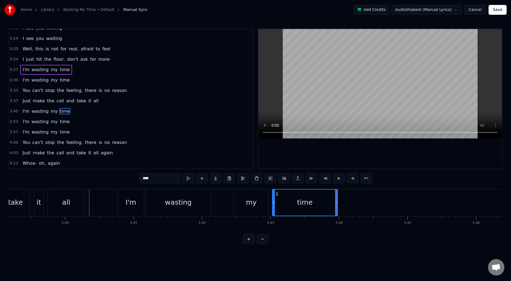
click at [11, 70] on span "3:27" at bounding box center [14, 69] width 8 height 5
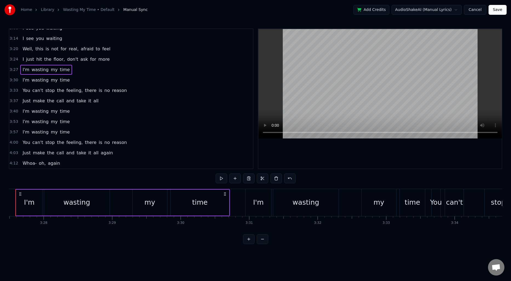
scroll to position [0, 14197]
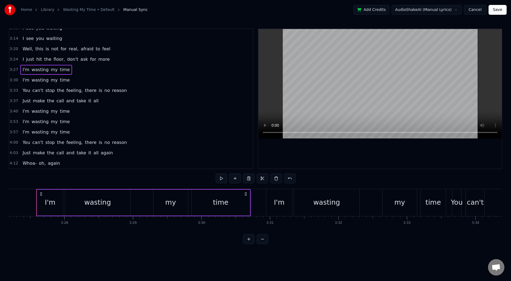
click at [13, 109] on span "3:40" at bounding box center [14, 111] width 8 height 5
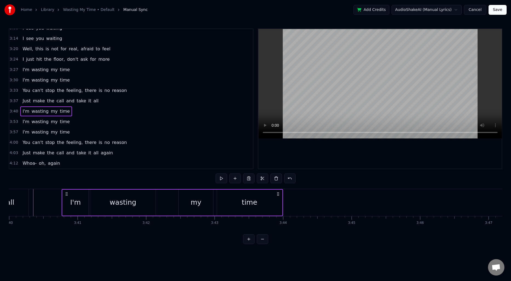
scroll to position [0, 15101]
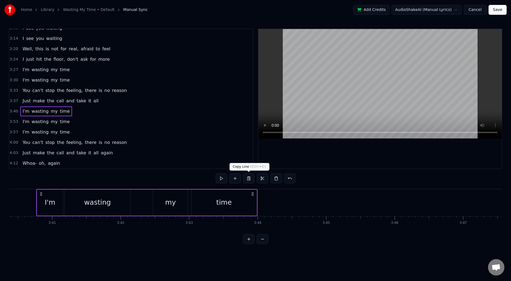
click at [249, 179] on button at bounding box center [249, 179] width 12 height 10
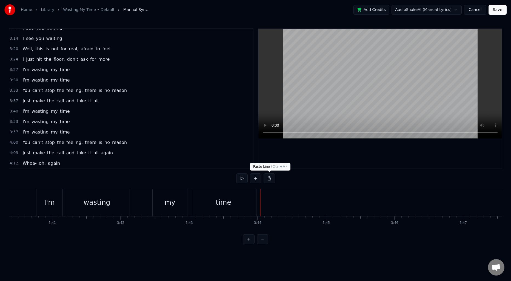
click at [267, 178] on button at bounding box center [270, 179] width 12 height 10
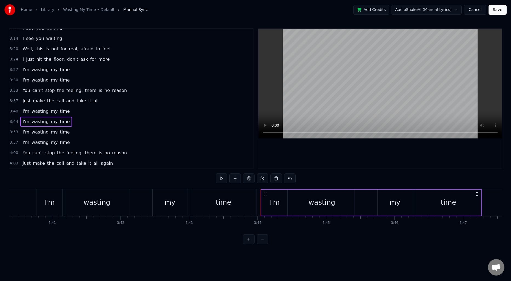
scroll to position [287, 0]
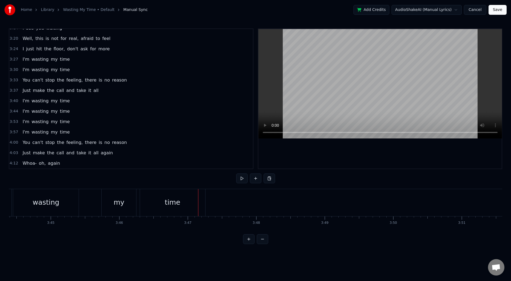
scroll to position [0, 15373]
click at [125, 200] on div "my" at bounding box center [122, 203] width 11 height 10
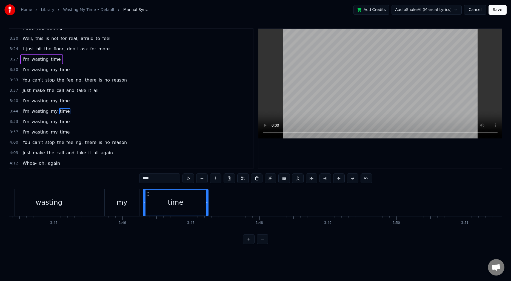
click at [177, 202] on div "time" at bounding box center [175, 203] width 15 height 10
type input "***"
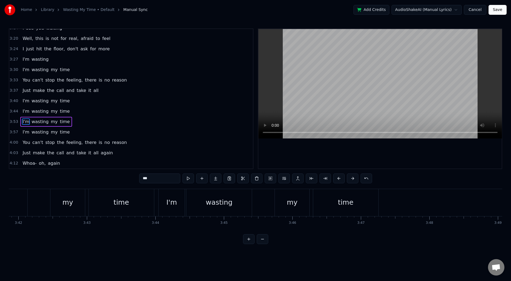
click at [14, 121] on span "3:53" at bounding box center [14, 121] width 8 height 5
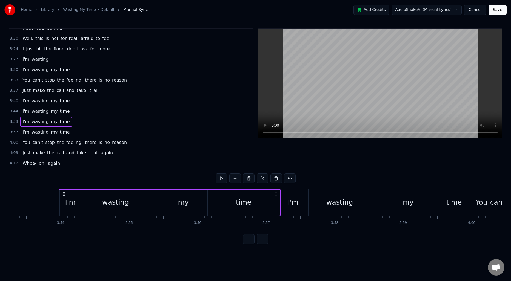
scroll to position [0, 16005]
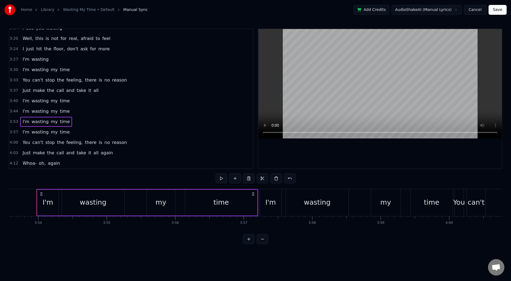
click at [14, 113] on span "3:44" at bounding box center [14, 111] width 8 height 5
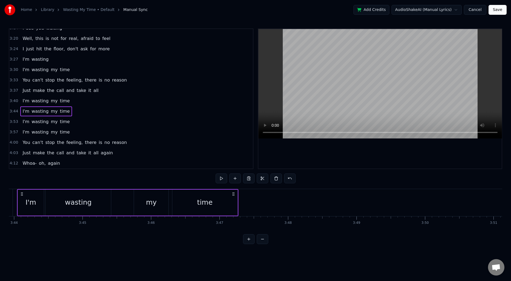
scroll to position [0, 15325]
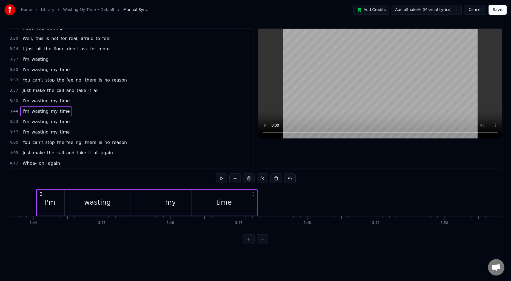
click at [238, 204] on div "time" at bounding box center [224, 203] width 65 height 26
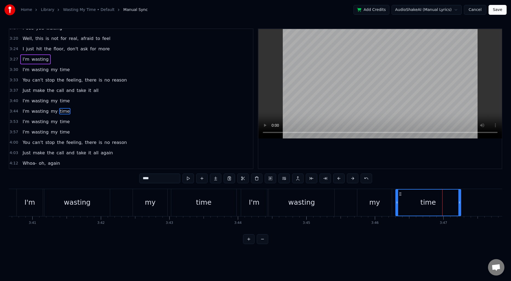
scroll to position [0, 14997]
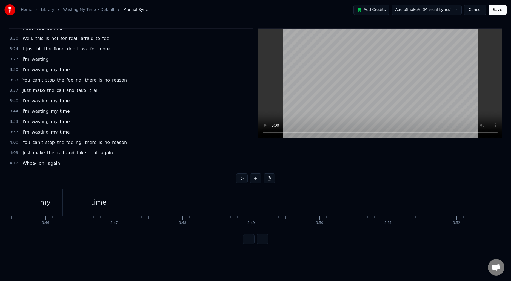
scroll to position [0, 15450]
click at [55, 203] on div "my" at bounding box center [44, 202] width 35 height 27
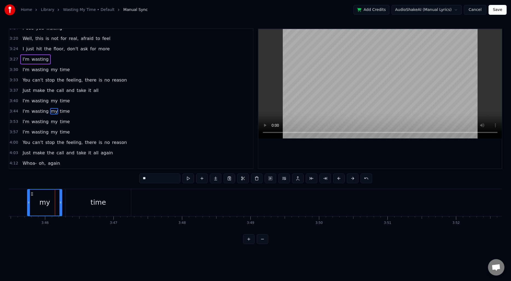
click at [84, 199] on div "time" at bounding box center [98, 202] width 65 height 27
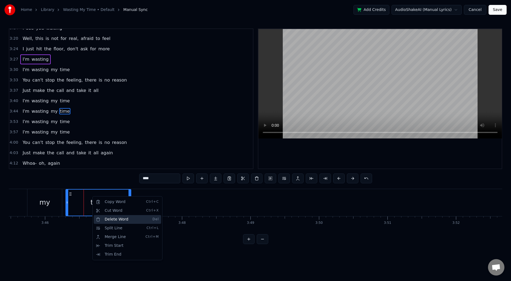
click at [108, 220] on div "Delete Word Del" at bounding box center [127, 219] width 67 height 9
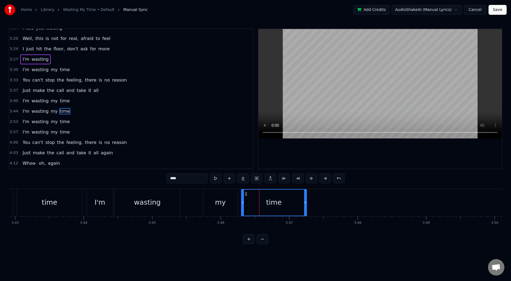
scroll to position [0, 15243]
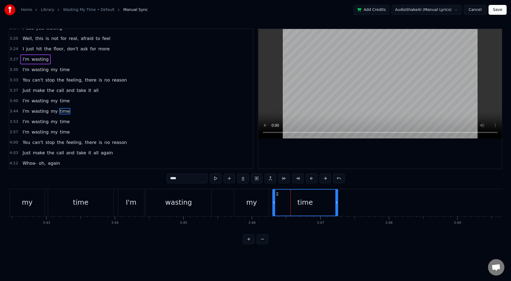
click at [248, 196] on div "my" at bounding box center [251, 202] width 35 height 27
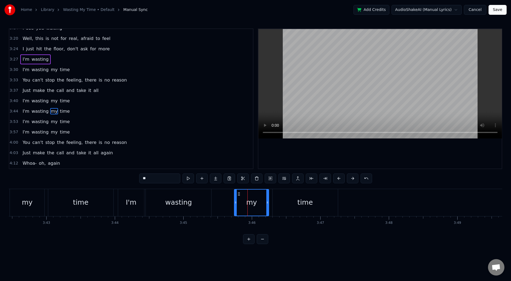
click at [334, 204] on div "time" at bounding box center [305, 202] width 65 height 27
type input "****"
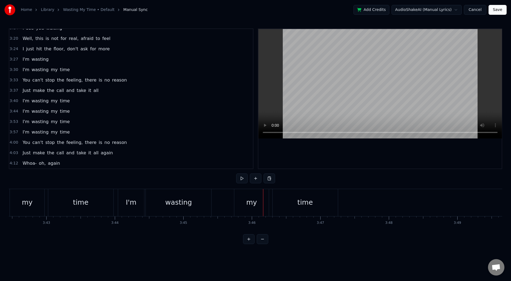
click at [243, 201] on div "my" at bounding box center [251, 202] width 35 height 27
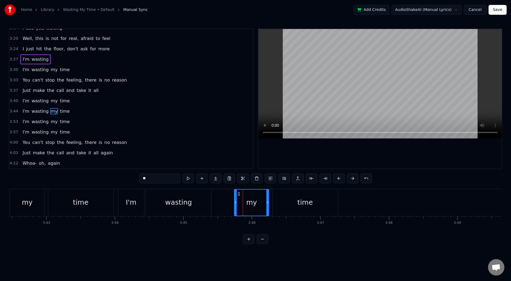
click at [229, 199] on div "I'm wasting my time" at bounding box center [228, 202] width 221 height 27
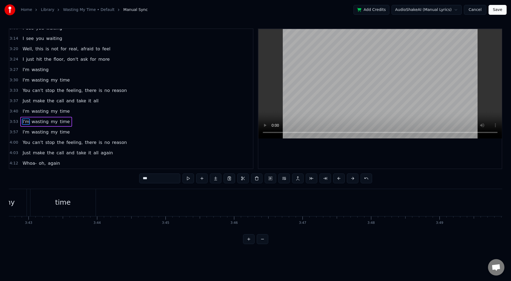
scroll to position [0, 15269]
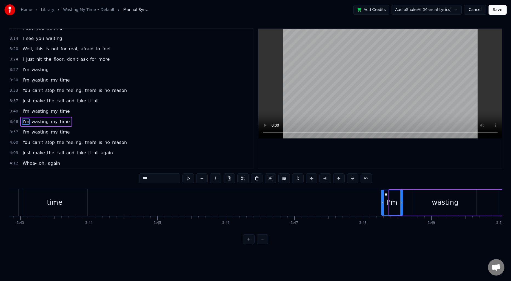
drag, startPoint x: 395, startPoint y: 195, endPoint x: 387, endPoint y: 197, distance: 8.2
click at [387, 197] on icon at bounding box center [386, 195] width 4 height 4
click at [15, 119] on span "3:48" at bounding box center [14, 121] width 8 height 5
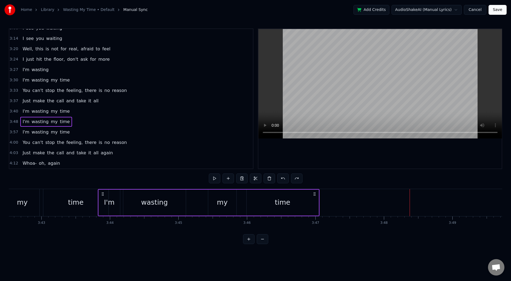
scroll to position [0, 15248]
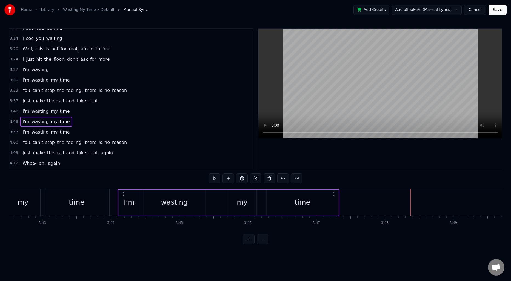
drag, startPoint x: 394, startPoint y: 194, endPoint x: 123, endPoint y: 199, distance: 271.1
click at [123, 199] on div "I'm wasting my time" at bounding box center [229, 202] width 222 height 27
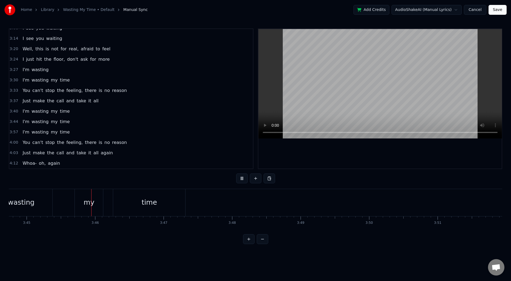
scroll to position [0, 15402]
click at [122, 203] on div "time" at bounding box center [147, 202] width 72 height 27
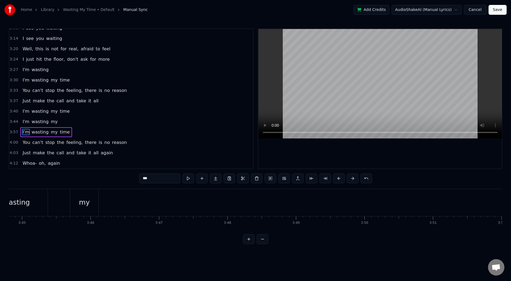
scroll to position [0, 15312]
click at [172, 203] on div "my" at bounding box center [177, 202] width 28 height 27
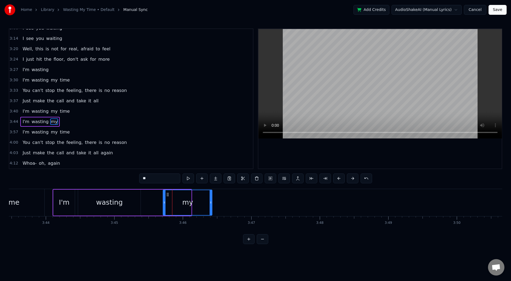
drag, startPoint x: 190, startPoint y: 201, endPoint x: 211, endPoint y: 200, distance: 20.8
click at [211, 201] on icon at bounding box center [211, 203] width 2 height 4
click at [163, 201] on icon at bounding box center [163, 203] width 2 height 4
click at [175, 200] on div "my" at bounding box center [186, 202] width 50 height 25
click at [147, 174] on input "**" at bounding box center [159, 179] width 41 height 10
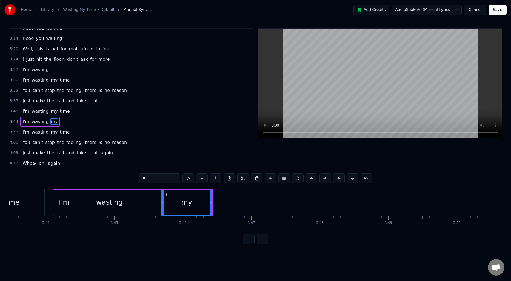
click at [152, 178] on input "**" at bounding box center [159, 179] width 41 height 10
type input "*****"
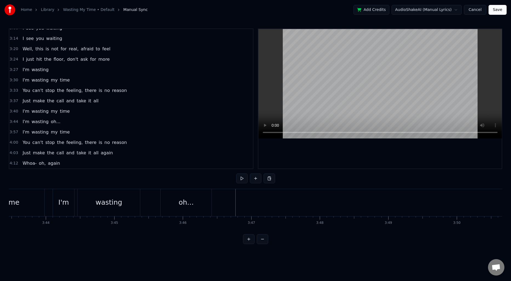
click at [15, 49] on span "3:20" at bounding box center [14, 48] width 8 height 5
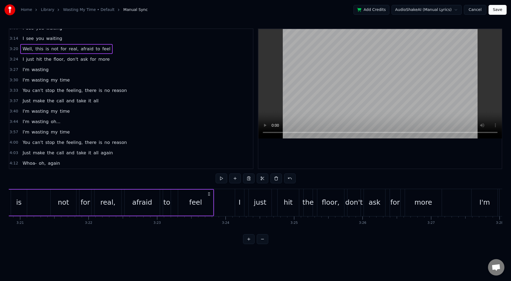
scroll to position [0, 13696]
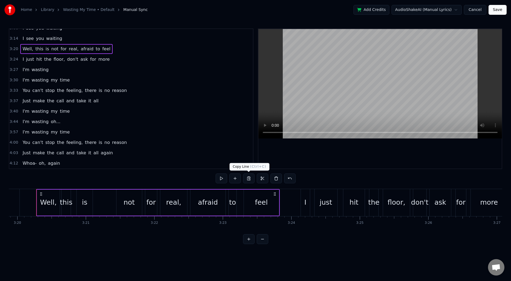
click at [249, 180] on button at bounding box center [249, 179] width 12 height 10
click at [15, 121] on span "3:44" at bounding box center [14, 121] width 8 height 5
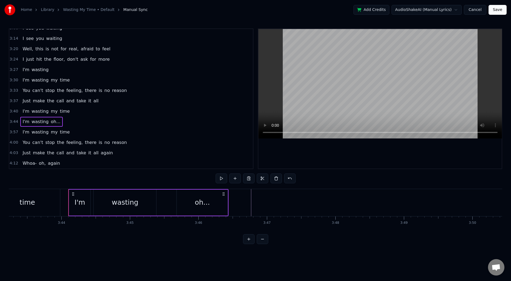
scroll to position [0, 15329]
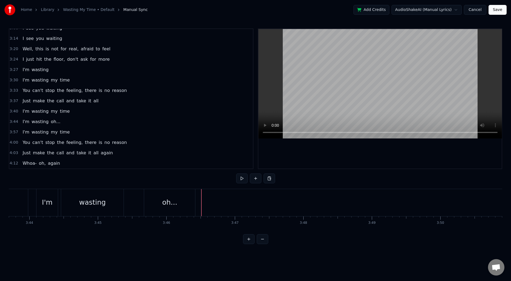
click at [155, 203] on div "oh..." at bounding box center [173, 202] width 51 height 27
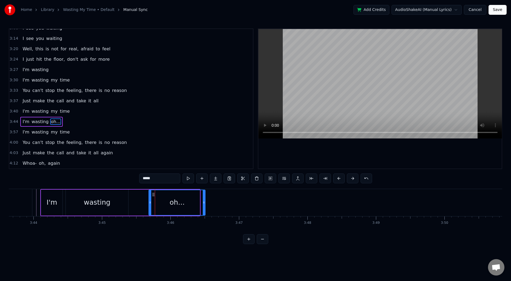
drag, startPoint x: 201, startPoint y: 200, endPoint x: 204, endPoint y: 200, distance: 3.0
click at [204, 200] on div at bounding box center [204, 202] width 2 height 25
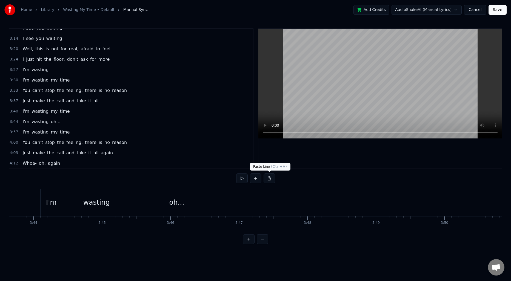
click at [272, 175] on button at bounding box center [270, 179] width 12 height 10
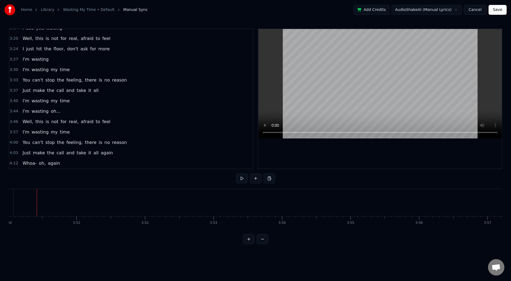
scroll to position [0, 15762]
click at [12, 50] on span "3:24" at bounding box center [14, 48] width 8 height 5
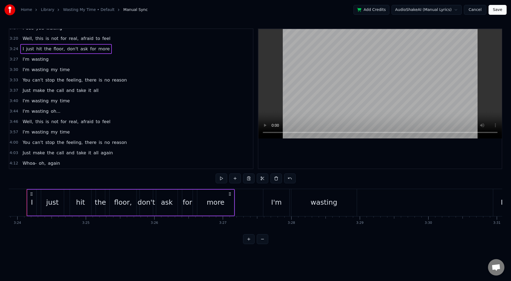
scroll to position [0, 13961]
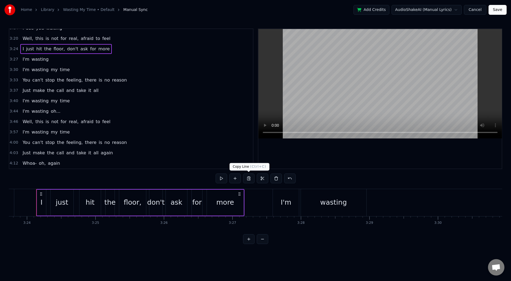
click at [249, 179] on button at bounding box center [249, 179] width 12 height 10
click at [13, 123] on span "3:46" at bounding box center [14, 121] width 8 height 5
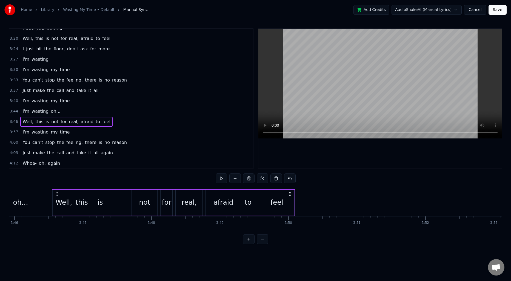
scroll to position [0, 15496]
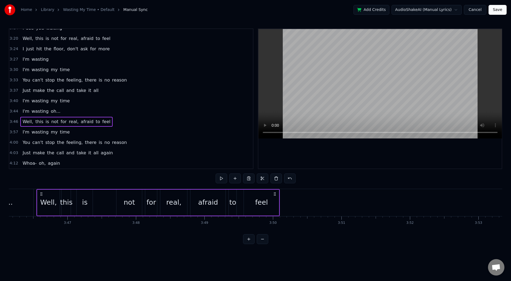
click at [12, 134] on span "3:57" at bounding box center [14, 132] width 8 height 5
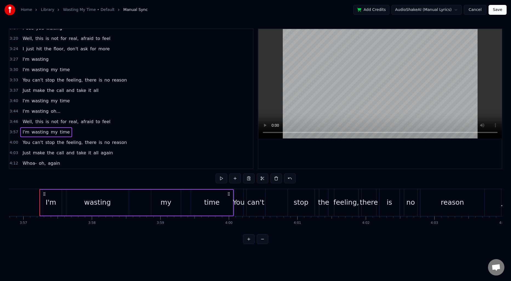
scroll to position [0, 16229]
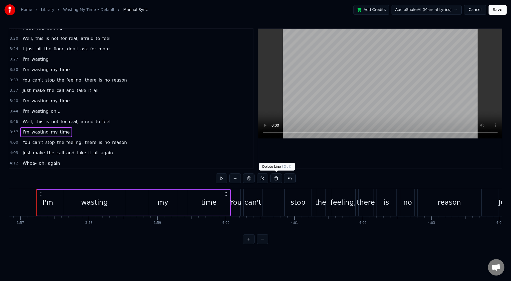
click at [275, 179] on button at bounding box center [277, 179] width 12 height 10
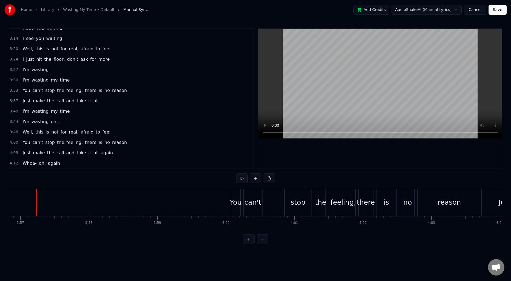
scroll to position [277, 0]
click at [13, 143] on span "4:00" at bounding box center [14, 142] width 8 height 5
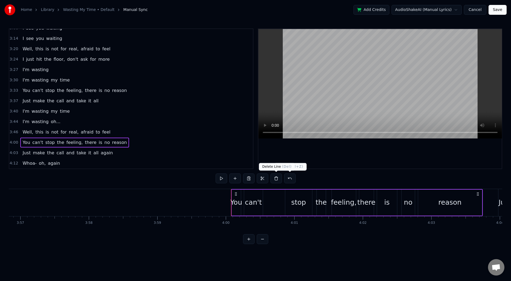
click at [280, 179] on button at bounding box center [277, 179] width 12 height 10
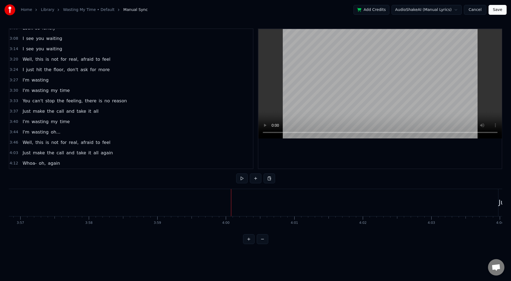
scroll to position [266, 0]
click at [15, 154] on span "4:03" at bounding box center [14, 152] width 8 height 5
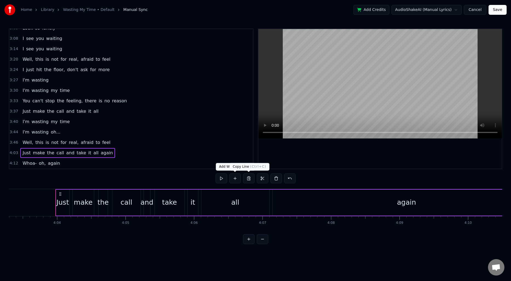
scroll to position [0, 16691]
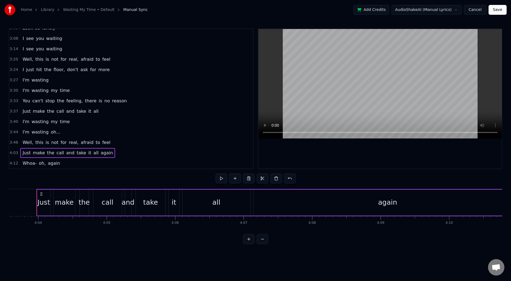
click at [10, 141] on span "3:46" at bounding box center [14, 142] width 8 height 5
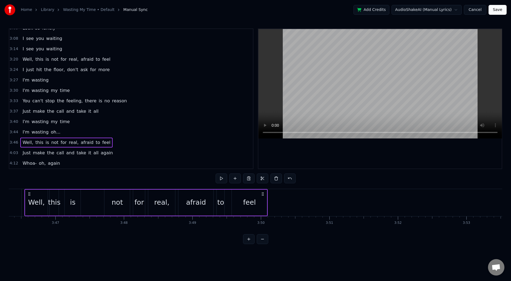
scroll to position [0, 15496]
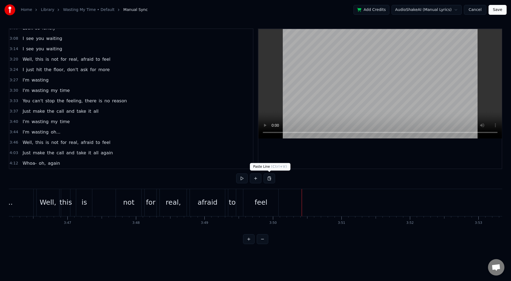
click at [270, 179] on button at bounding box center [270, 179] width 12 height 10
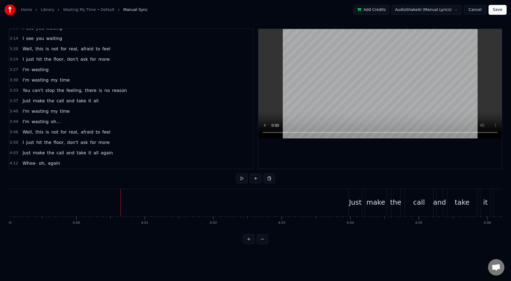
click at [14, 81] on span "3:30" at bounding box center [14, 80] width 8 height 5
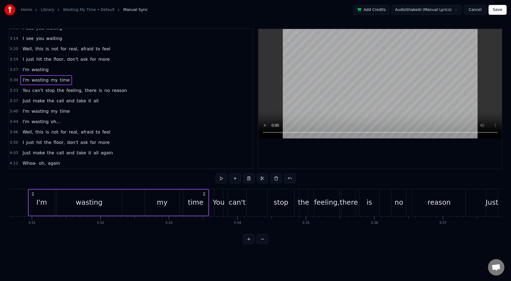
scroll to position [0, 14427]
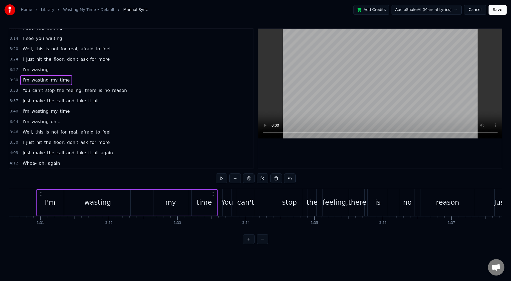
click at [31, 70] on span "wasting" at bounding box center [40, 70] width 18 height 6
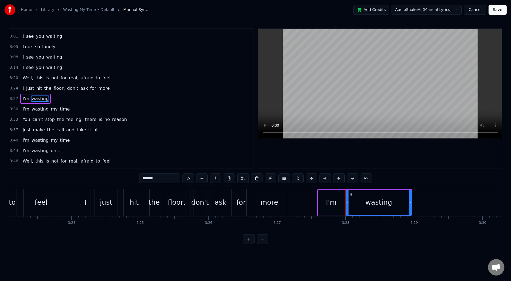
scroll to position [0, 13902]
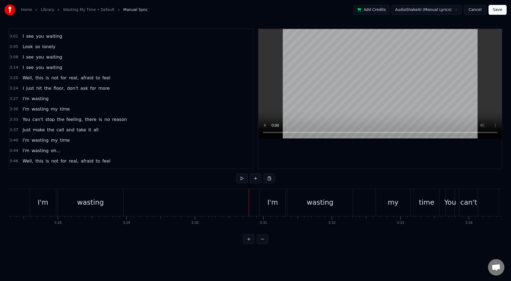
scroll to position [0, 14196]
click at [115, 200] on div "wasting" at bounding box center [99, 202] width 66 height 27
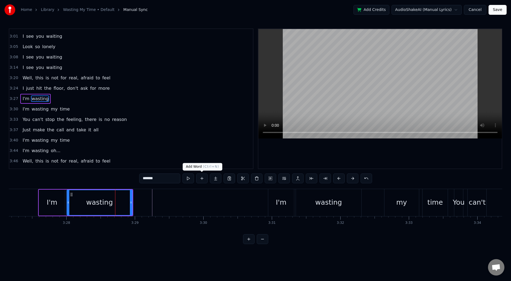
click at [204, 180] on button at bounding box center [202, 179] width 12 height 10
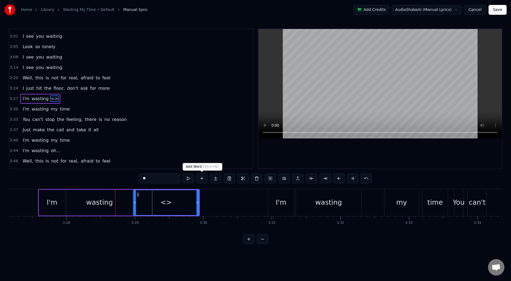
click at [204, 178] on button at bounding box center [202, 179] width 12 height 10
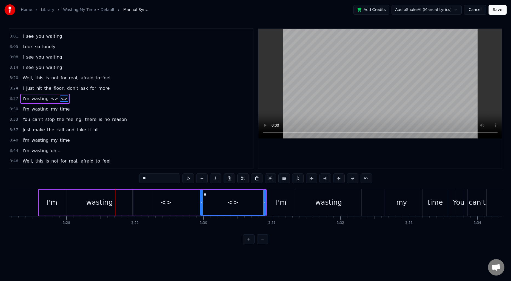
click at [167, 201] on div "<>" at bounding box center [167, 203] width 12 height 10
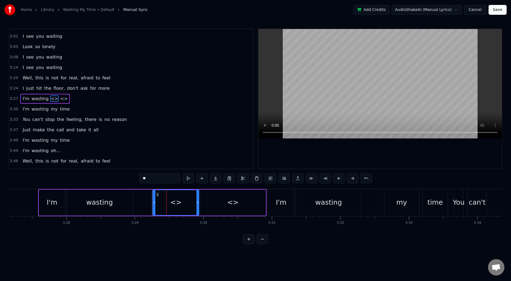
drag, startPoint x: 135, startPoint y: 201, endPoint x: 154, endPoint y: 202, distance: 19.5
click at [154, 202] on icon at bounding box center [154, 203] width 2 height 4
click at [161, 180] on input "**" at bounding box center [159, 179] width 41 height 10
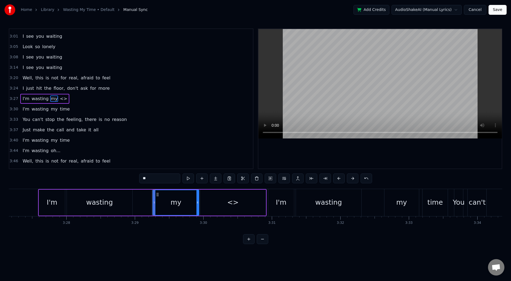
click at [244, 212] on div "<>" at bounding box center [233, 203] width 66 height 26
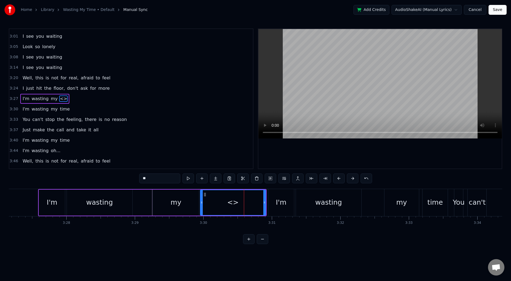
click at [161, 179] on input "**" at bounding box center [159, 179] width 41 height 10
type input "****"
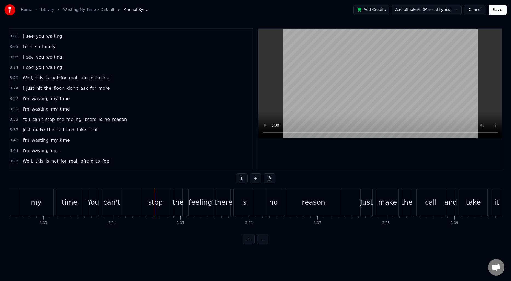
scroll to position [0, 14638]
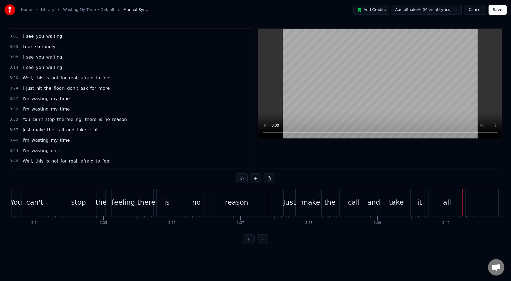
click at [328, 197] on div "the" at bounding box center [330, 202] width 8 height 27
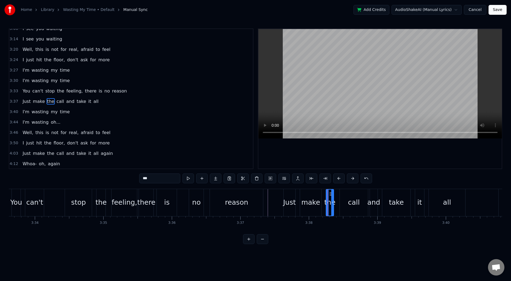
scroll to position [277, 0]
click at [331, 200] on div at bounding box center [332, 203] width 2 height 26
click at [328, 200] on div at bounding box center [329, 203] width 2 height 26
drag, startPoint x: 333, startPoint y: 200, endPoint x: 337, endPoint y: 201, distance: 3.8
click at [337, 201] on icon at bounding box center [336, 203] width 2 height 4
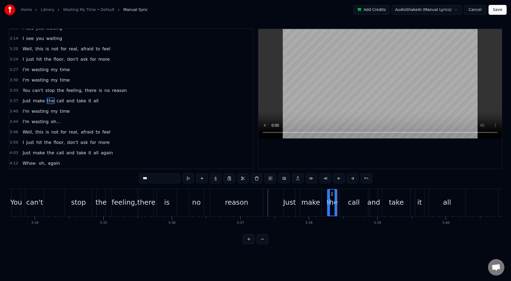
click at [308, 202] on div "make" at bounding box center [311, 203] width 19 height 10
type input "****"
drag, startPoint x: 320, startPoint y: 201, endPoint x: 317, endPoint y: 201, distance: 3.0
click at [317, 201] on icon at bounding box center [317, 203] width 2 height 4
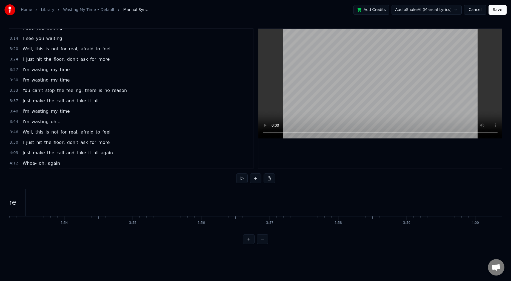
scroll to position [0, 15998]
click at [15, 70] on span "3:27" at bounding box center [14, 69] width 8 height 5
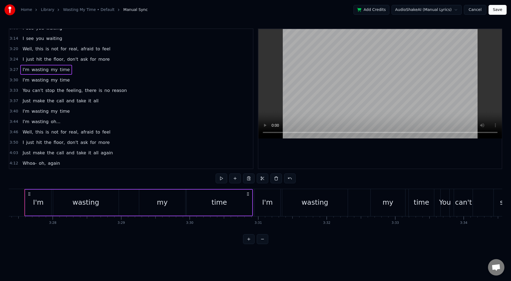
scroll to position [0, 14197]
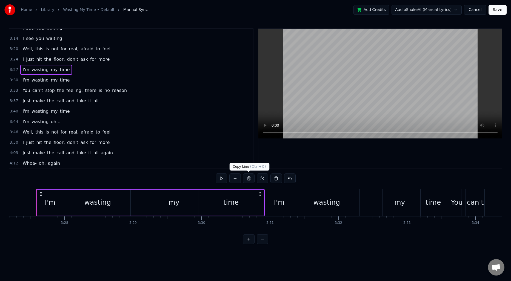
click at [247, 179] on button at bounding box center [249, 179] width 12 height 10
click at [13, 143] on span "3:50" at bounding box center [14, 142] width 8 height 5
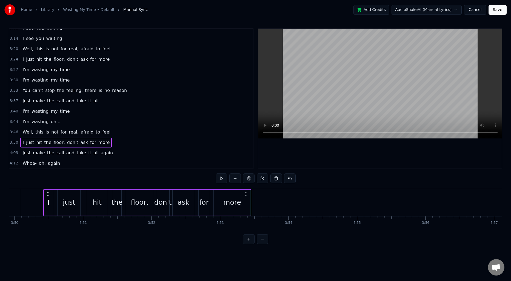
scroll to position [0, 15762]
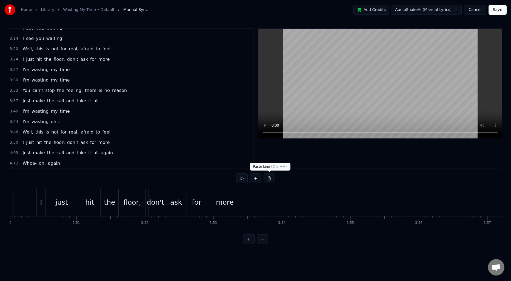
click at [269, 179] on button at bounding box center [270, 179] width 12 height 10
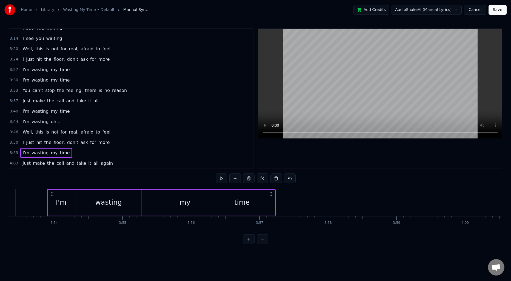
scroll to position [0, 16042]
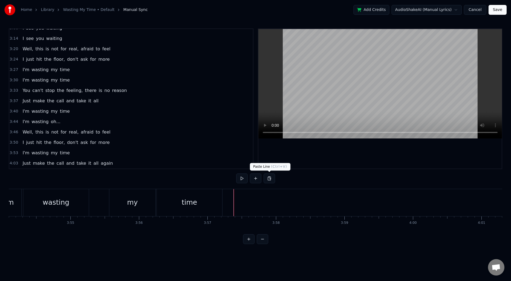
click at [270, 180] on button at bounding box center [270, 179] width 12 height 10
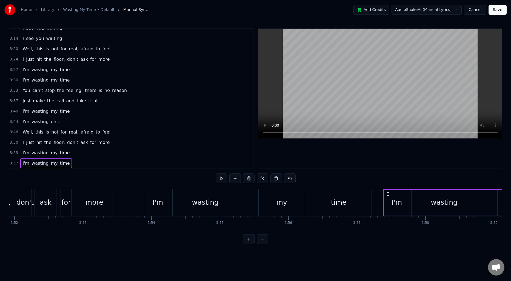
scroll to position [0, 15858]
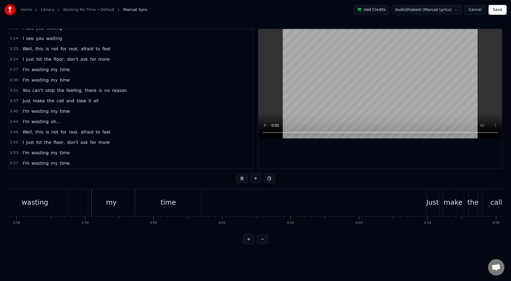
scroll to position [0, 16314]
click at [151, 201] on div "time" at bounding box center [155, 203] width 15 height 10
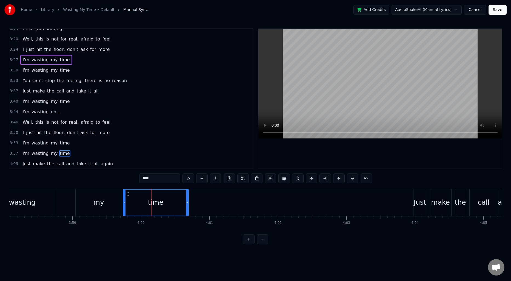
scroll to position [298, 0]
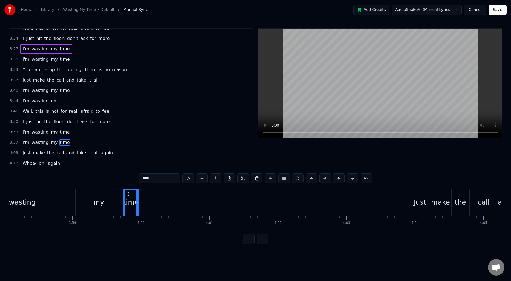
drag, startPoint x: 187, startPoint y: 201, endPoint x: 137, endPoint y: 202, distance: 49.6
click at [137, 202] on icon at bounding box center [138, 203] width 2 height 4
click at [14, 72] on span "3:33" at bounding box center [14, 69] width 8 height 5
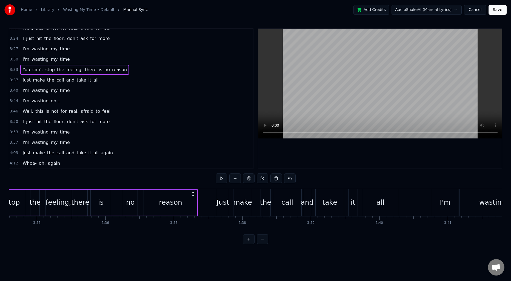
scroll to position [0, 14613]
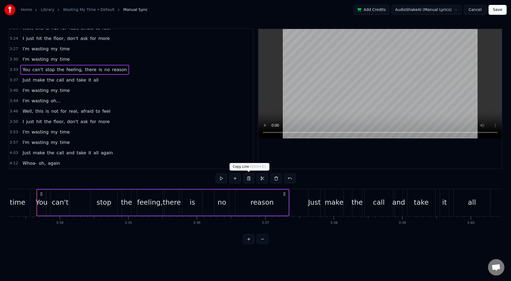
click at [249, 180] on button at bounding box center [249, 179] width 12 height 10
click at [13, 143] on span "3:57" at bounding box center [14, 142] width 8 height 5
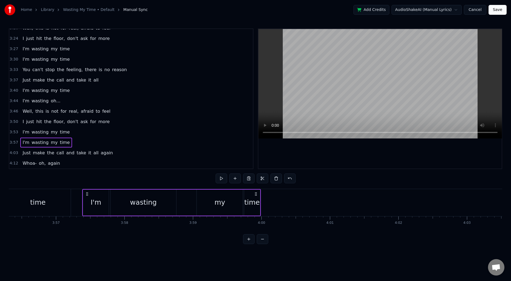
scroll to position [0, 16239]
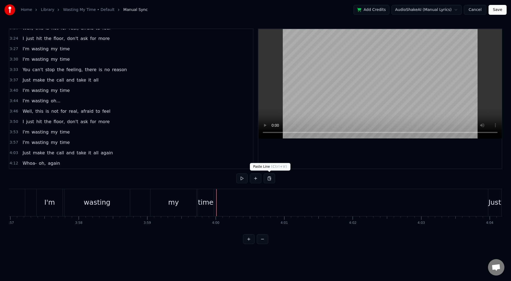
click at [269, 181] on button at bounding box center [270, 179] width 12 height 10
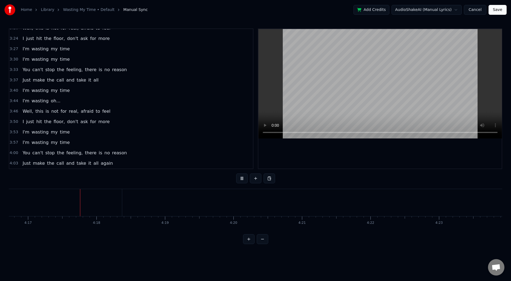
scroll to position [0, 17596]
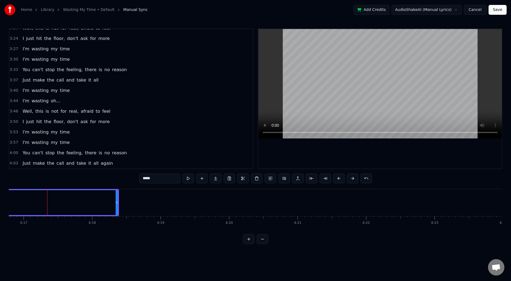
scroll to position [308, 0]
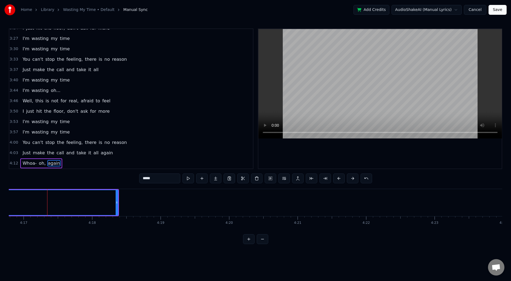
click at [172, 178] on input "*****" at bounding box center [159, 179] width 41 height 10
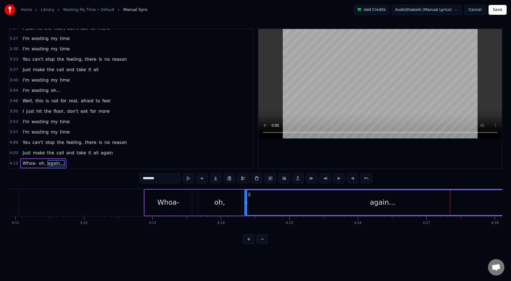
scroll to position [0, 17180]
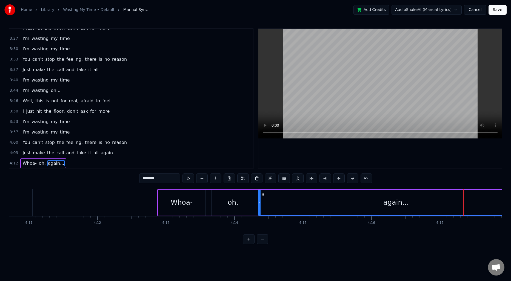
type input "********"
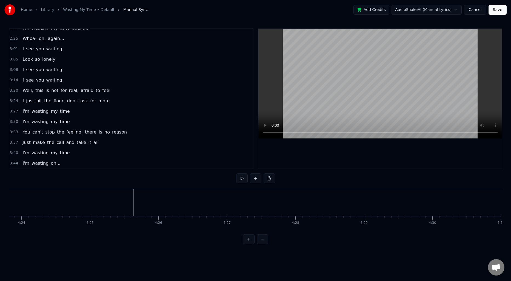
scroll to position [237, 0]
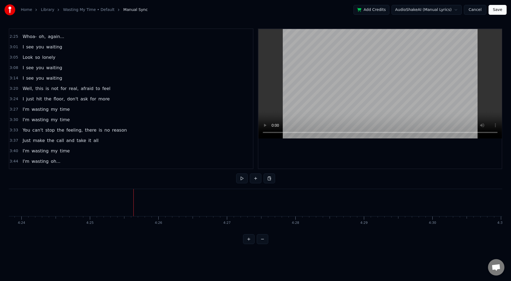
click at [56, 71] on div "I see you waiting" at bounding box center [42, 68] width 44 height 10
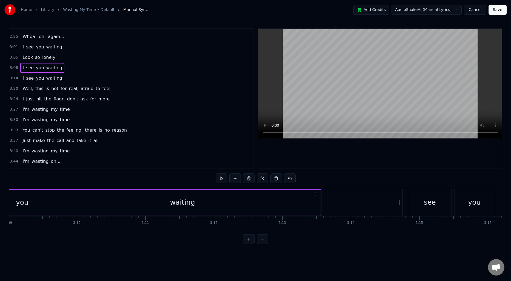
scroll to position [0, 12860]
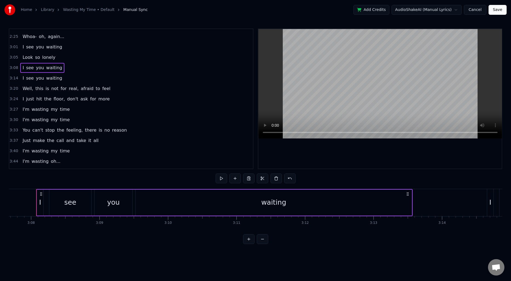
click at [193, 201] on div "waiting" at bounding box center [274, 203] width 276 height 26
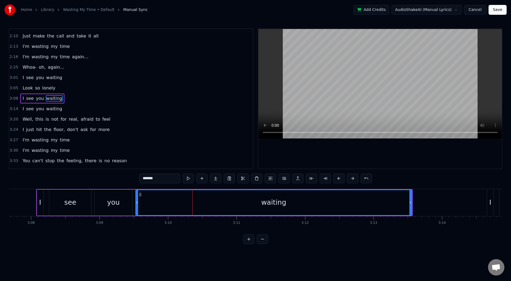
scroll to position [206, 0]
click at [171, 181] on input "*******" at bounding box center [159, 179] width 41 height 10
click at [49, 110] on span "waiting" at bounding box center [54, 109] width 17 height 6
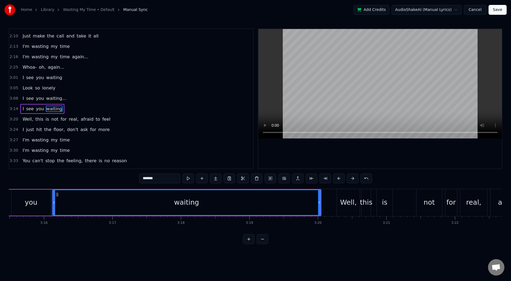
scroll to position [0, 13411]
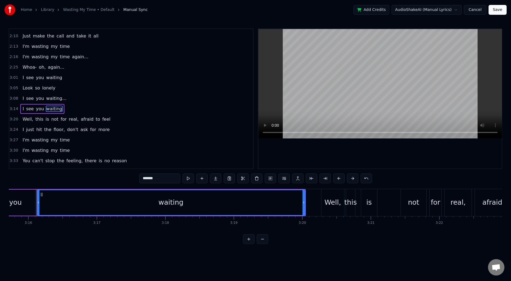
click at [171, 197] on div "waiting" at bounding box center [171, 202] width 268 height 25
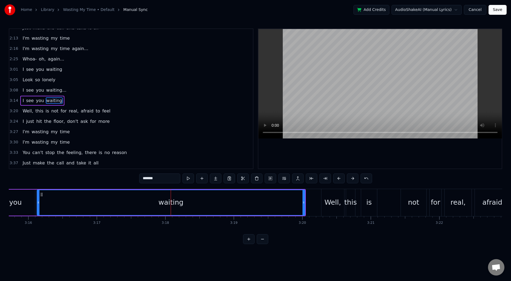
scroll to position [217, 0]
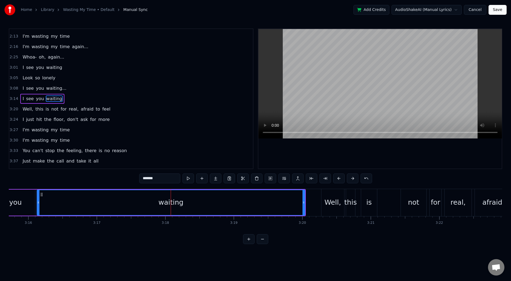
click at [162, 180] on input "*******" at bounding box center [159, 179] width 41 height 10
type input "**********"
click at [11, 87] on span "3:08" at bounding box center [14, 88] width 8 height 5
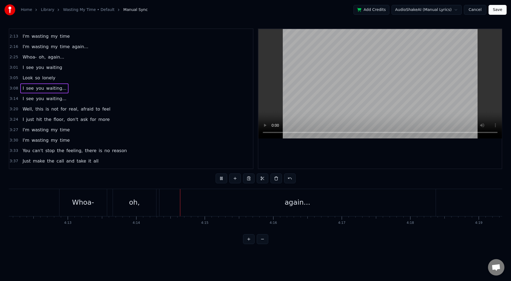
scroll to position [0, 17380]
click at [504, 8] on button "Save" at bounding box center [498, 10] width 18 height 10
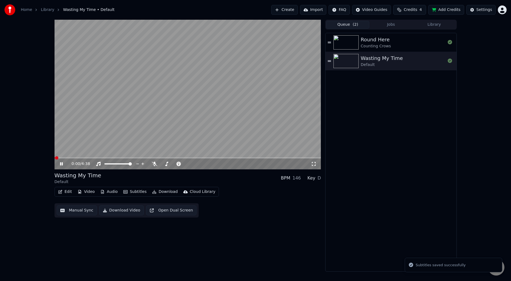
click at [185, 92] on video at bounding box center [188, 95] width 267 height 150
click at [161, 194] on button "Download" at bounding box center [165, 192] width 30 height 8
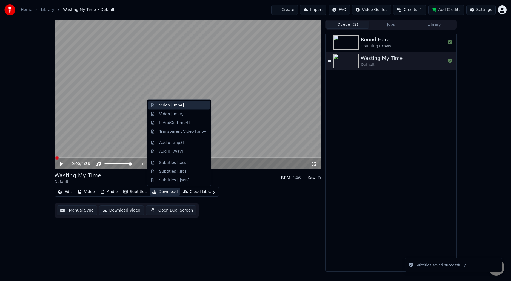
click at [166, 106] on div "Video [.mp4]" at bounding box center [171, 105] width 25 height 5
